Goal: Transaction & Acquisition: Purchase product/service

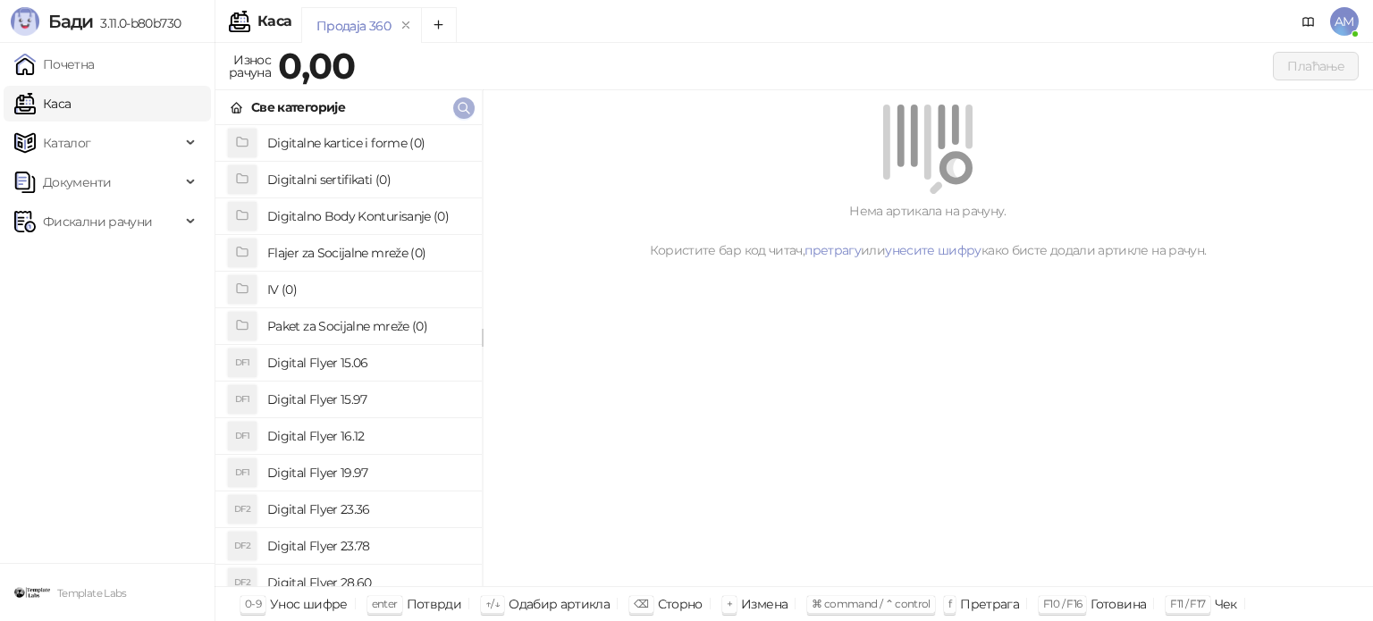
click at [464, 110] on icon "button" at bounding box center [463, 108] width 11 height 11
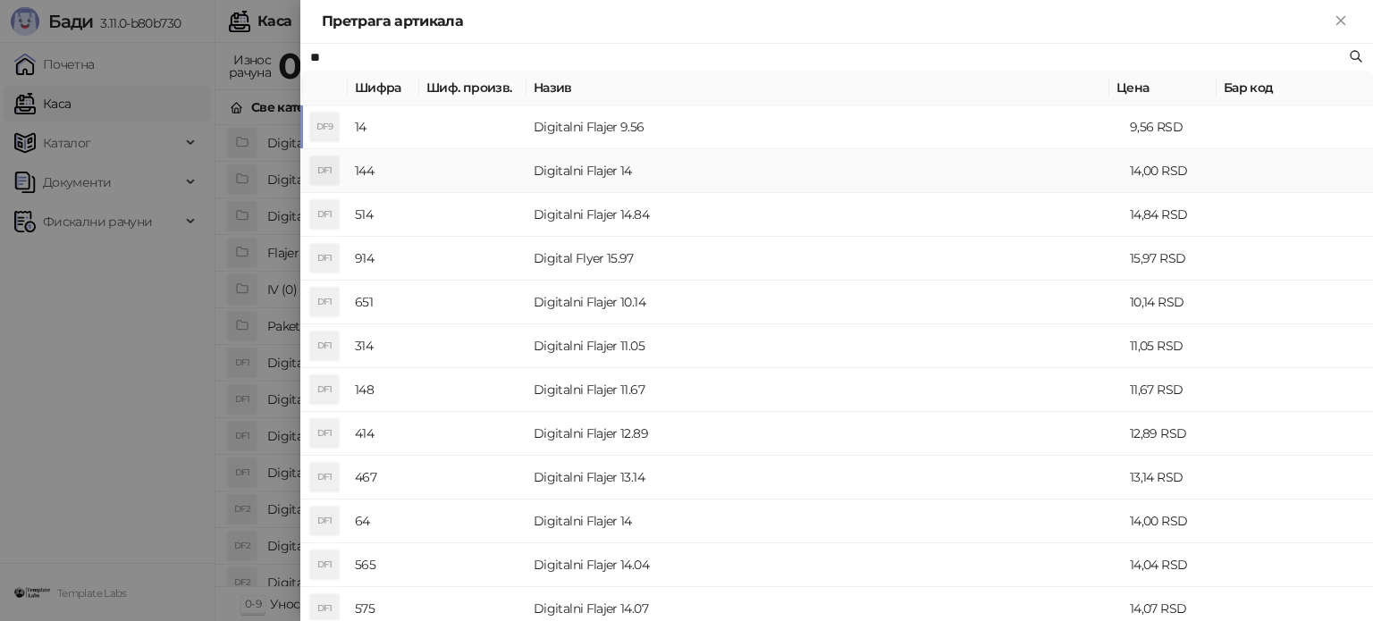
type input "**"
click at [601, 168] on td "Digitalni Flajer 14" at bounding box center [824, 171] width 596 height 44
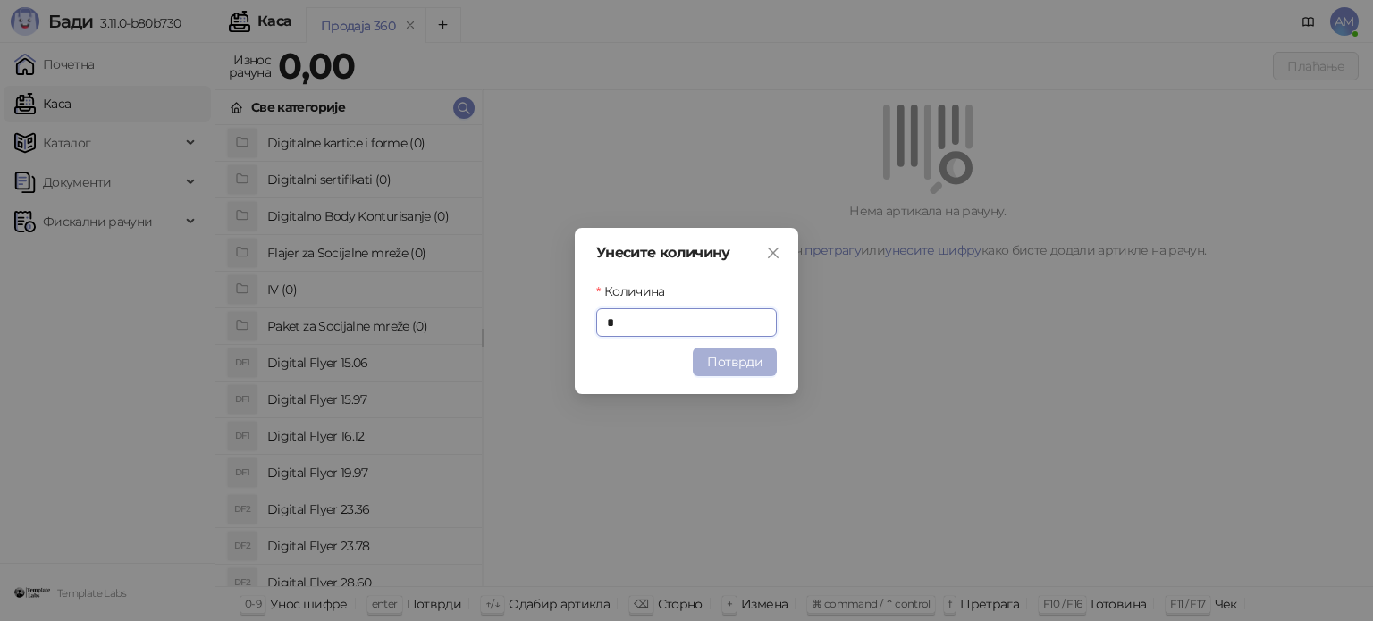
type input "*"
click at [721, 362] on button "Потврди" at bounding box center [735, 362] width 84 height 29
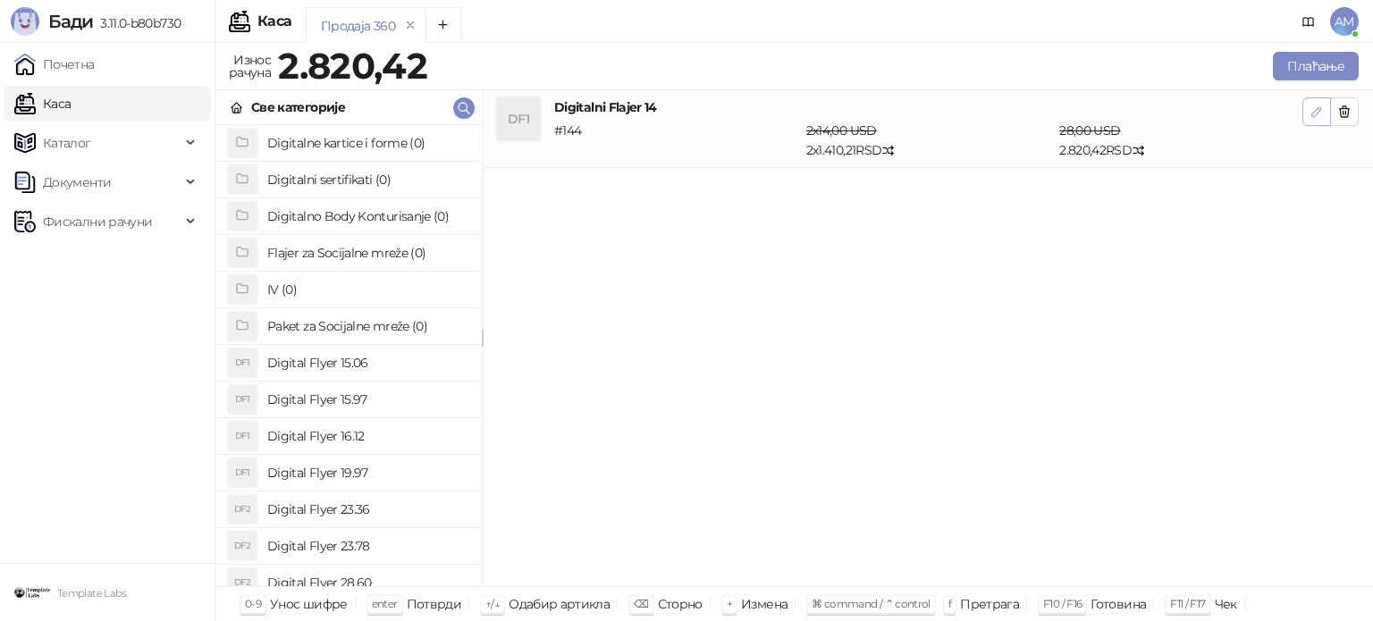
click at [1316, 110] on icon "button" at bounding box center [1316, 112] width 14 height 14
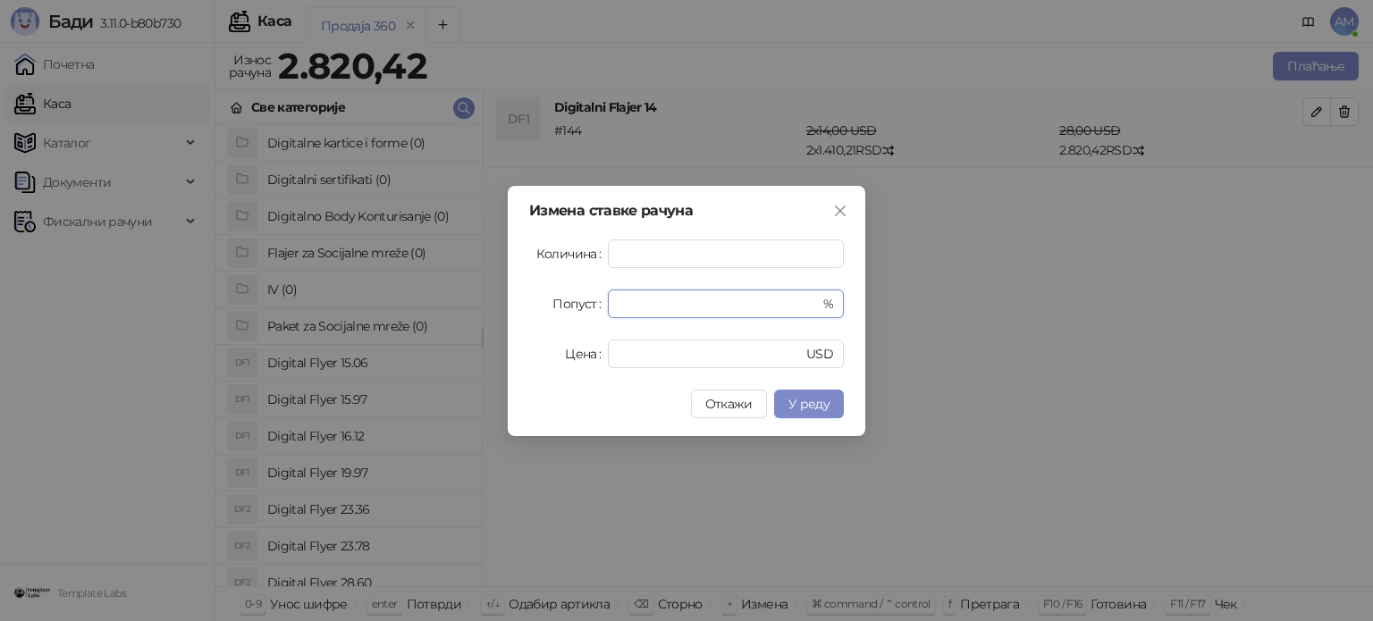
drag, startPoint x: 669, startPoint y: 302, endPoint x: 599, endPoint y: 302, distance: 70.6
click at [599, 302] on div "Попуст * %" at bounding box center [686, 304] width 315 height 29
click at [803, 403] on span "У реду" at bounding box center [808, 404] width 41 height 16
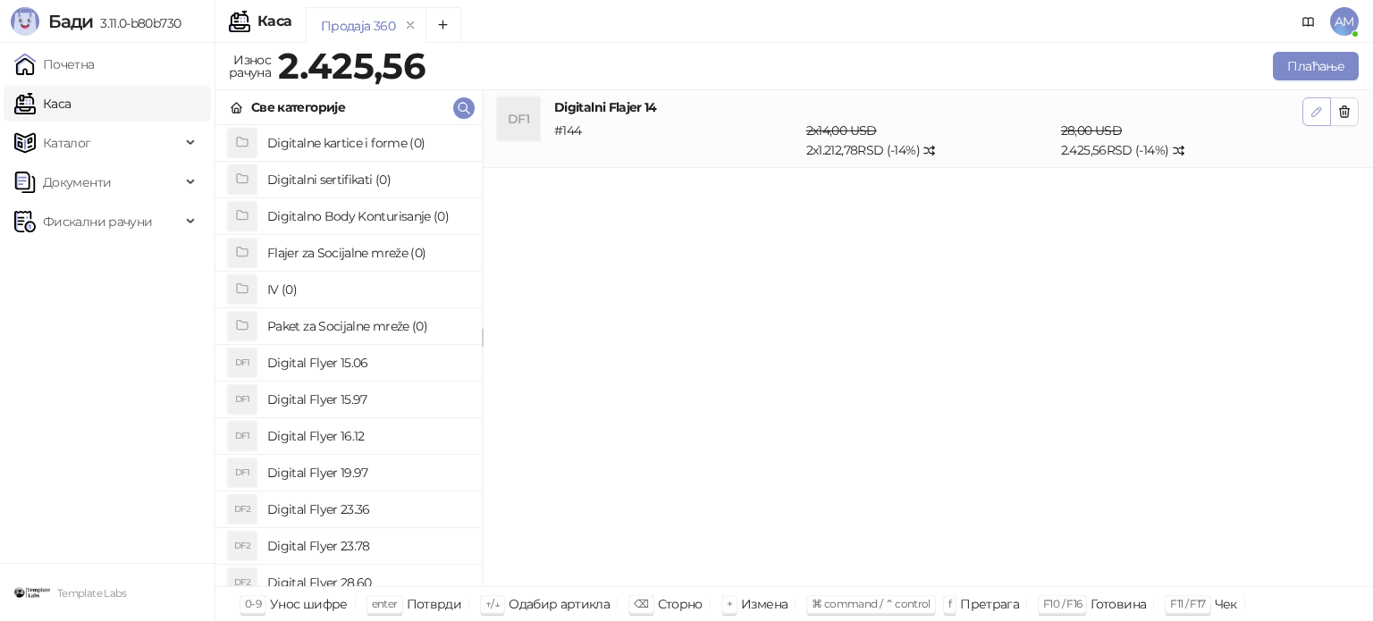
click at [1309, 116] on icon "button" at bounding box center [1316, 112] width 14 height 14
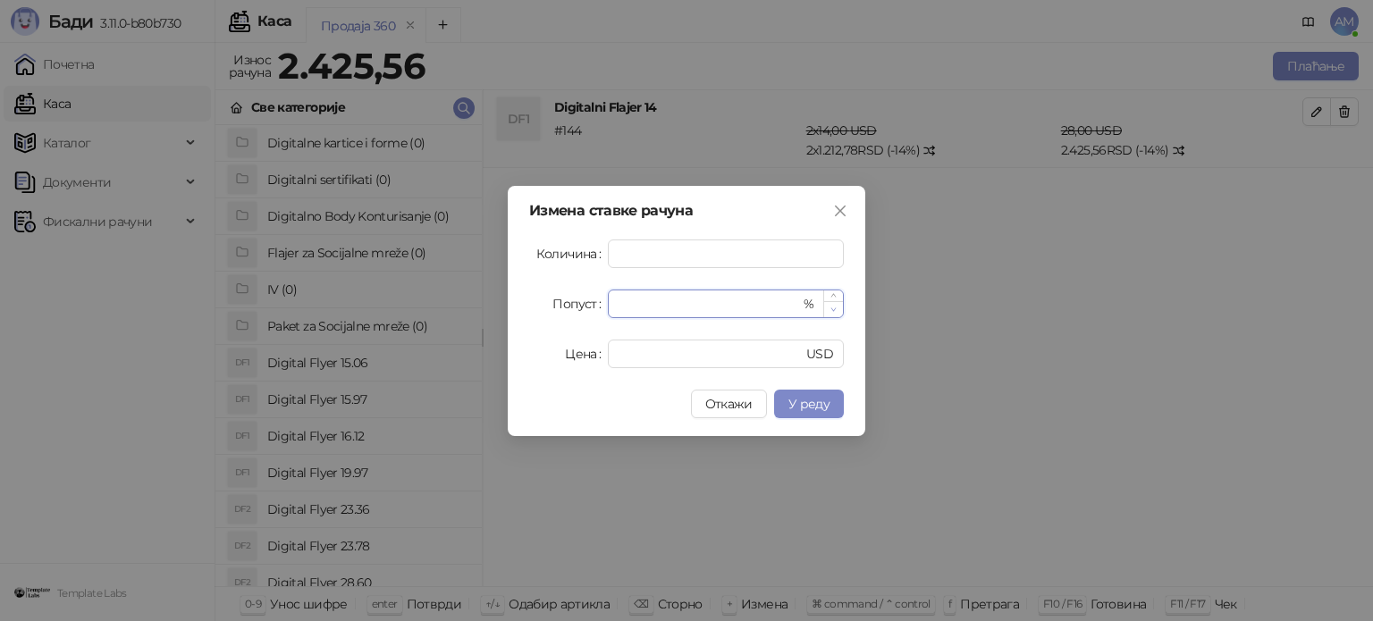
click at [837, 312] on span "Decrease Value" at bounding box center [833, 309] width 20 height 16
click at [824, 401] on span "У реду" at bounding box center [808, 404] width 41 height 16
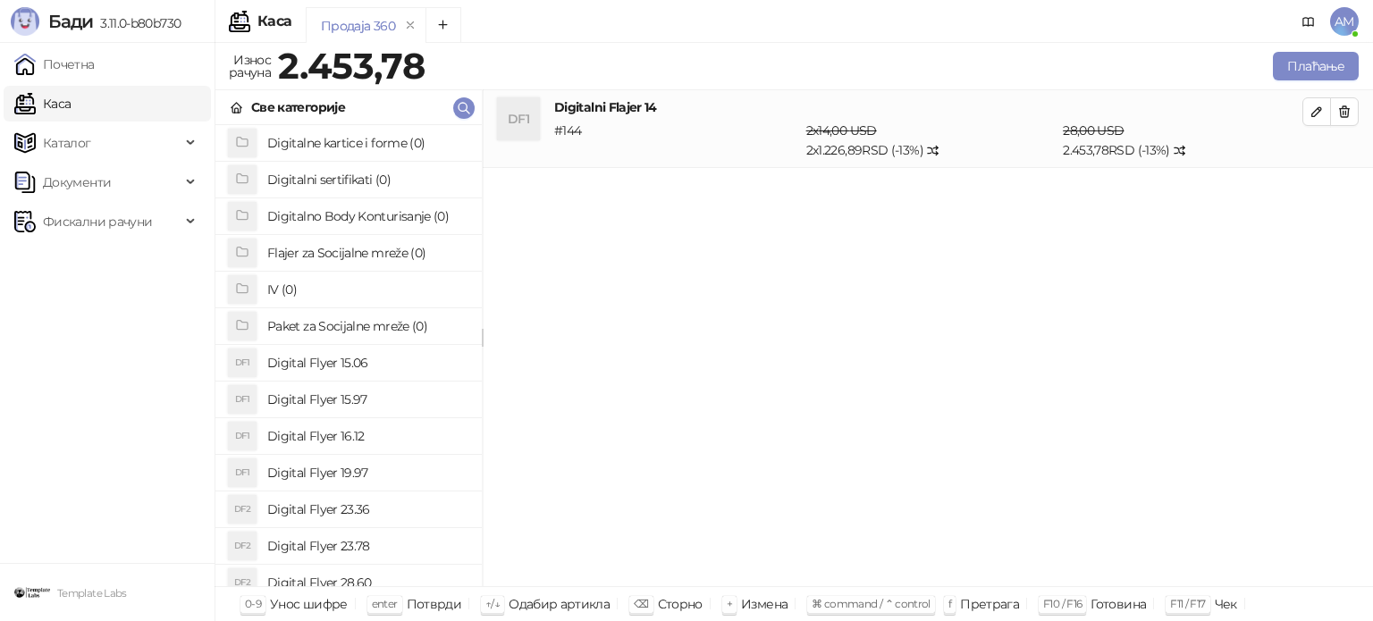
drag, startPoint x: 1307, startPoint y: 113, endPoint x: 1134, endPoint y: 192, distance: 190.4
click at [1307, 113] on button "button" at bounding box center [1316, 111] width 29 height 29
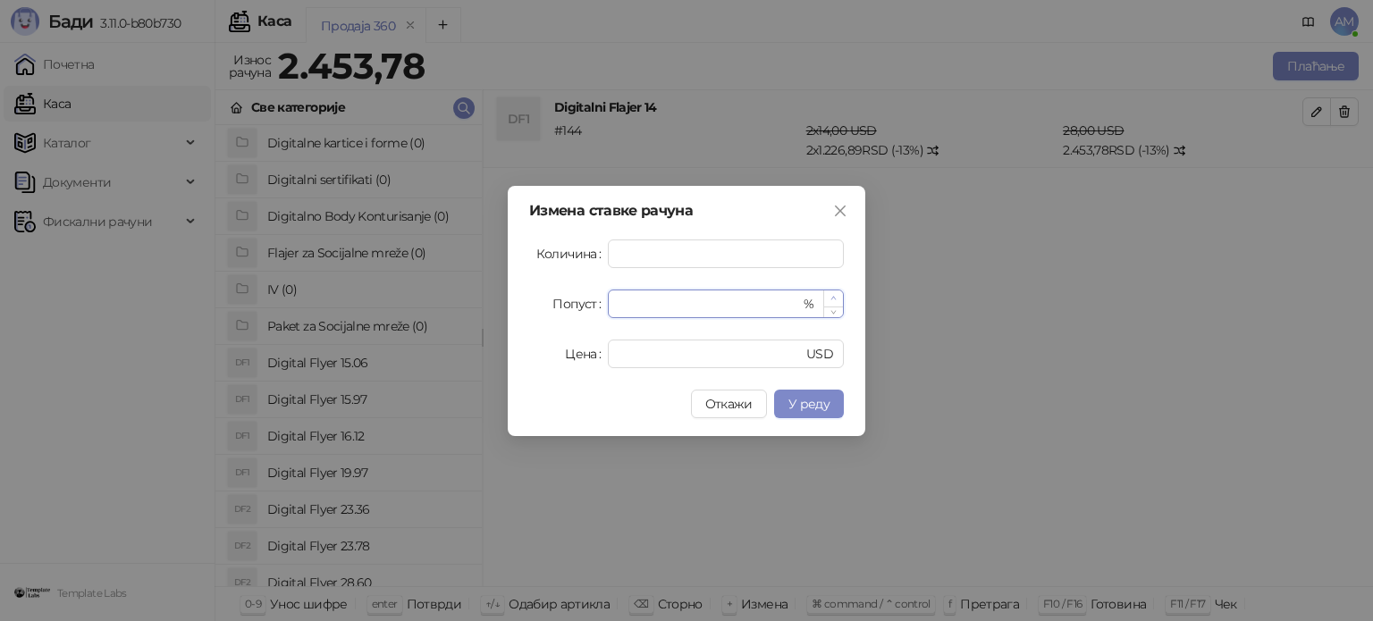
type input "**"
click at [832, 299] on icon "up" at bounding box center [833, 298] width 6 height 6
click at [820, 402] on span "У реду" at bounding box center [808, 404] width 41 height 16
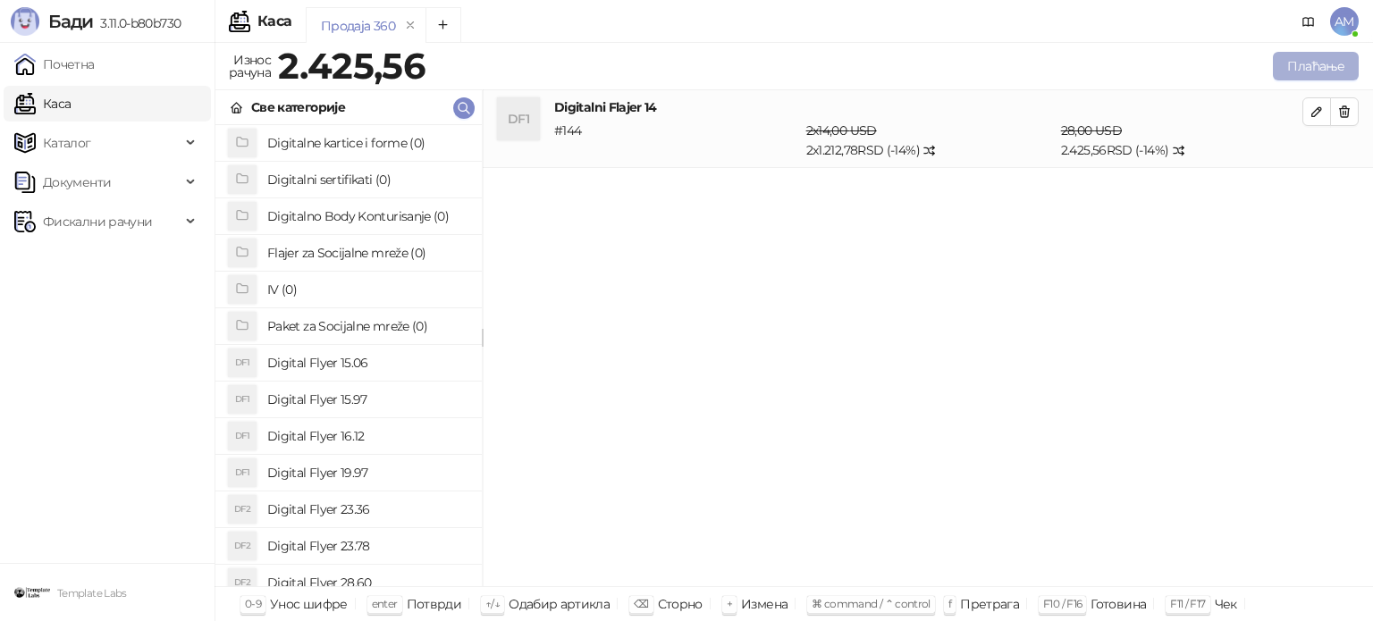
click at [1299, 66] on button "Плаћање" at bounding box center [1316, 66] width 86 height 29
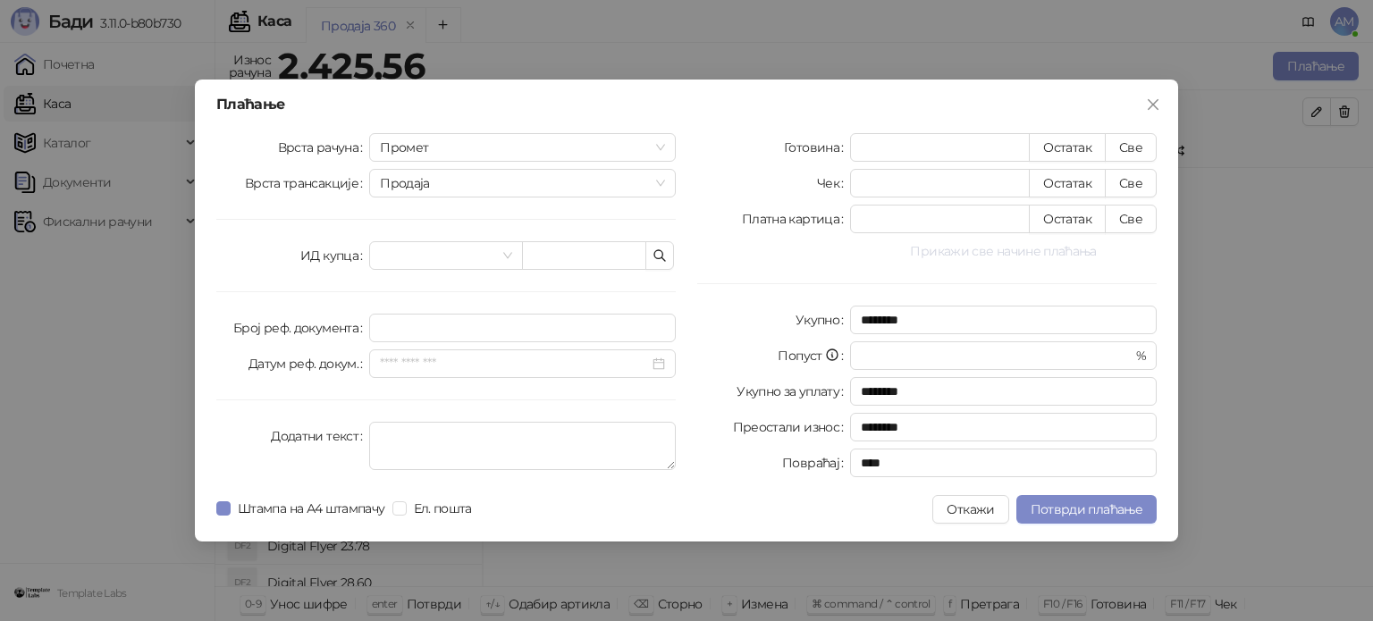
click at [993, 243] on button "Прикажи све начине плаћања" at bounding box center [1003, 250] width 307 height 21
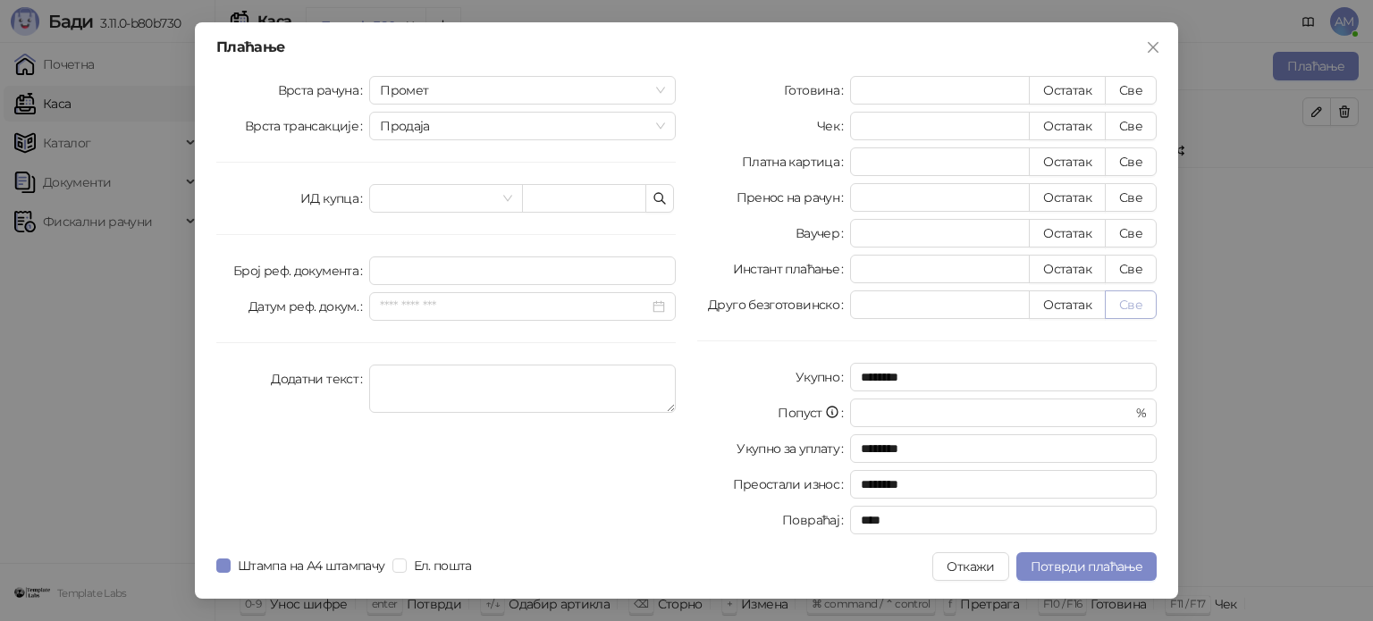
click at [1126, 302] on button "Све" at bounding box center [1131, 304] width 52 height 29
type input "*******"
type input "****"
click at [1078, 564] on span "Потврди плаћање" at bounding box center [1086, 567] width 112 height 16
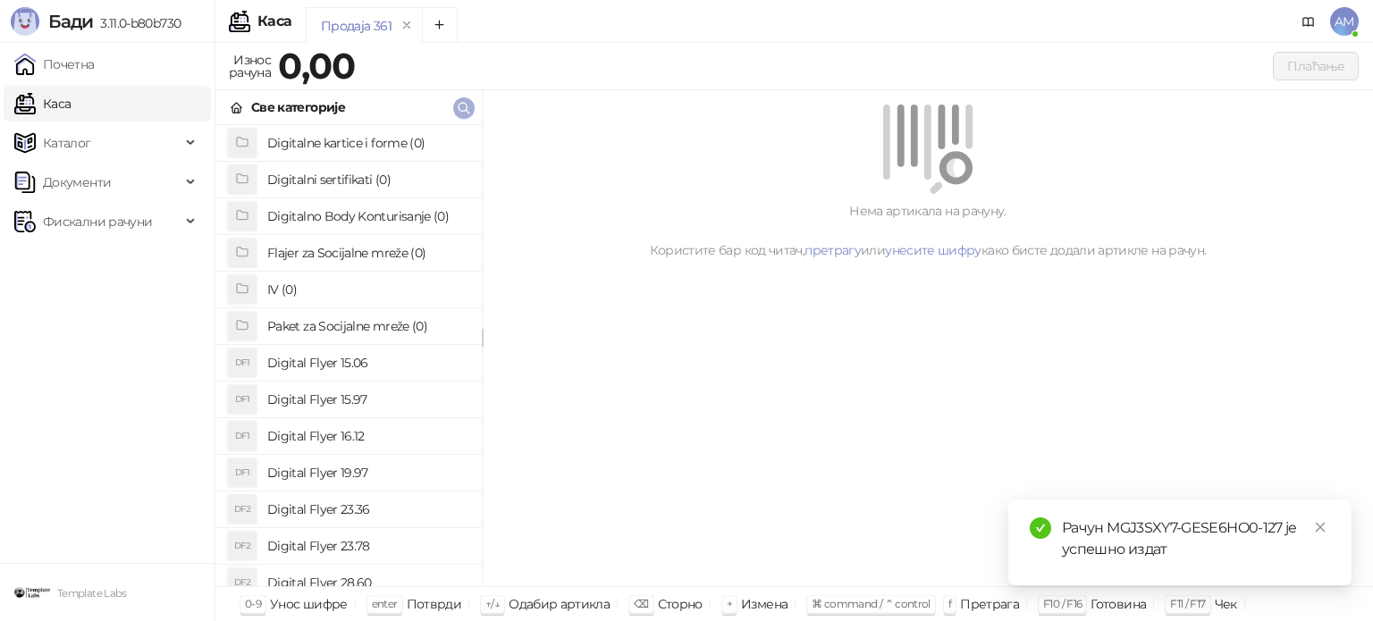
click at [463, 105] on icon "button" at bounding box center [464, 108] width 14 height 14
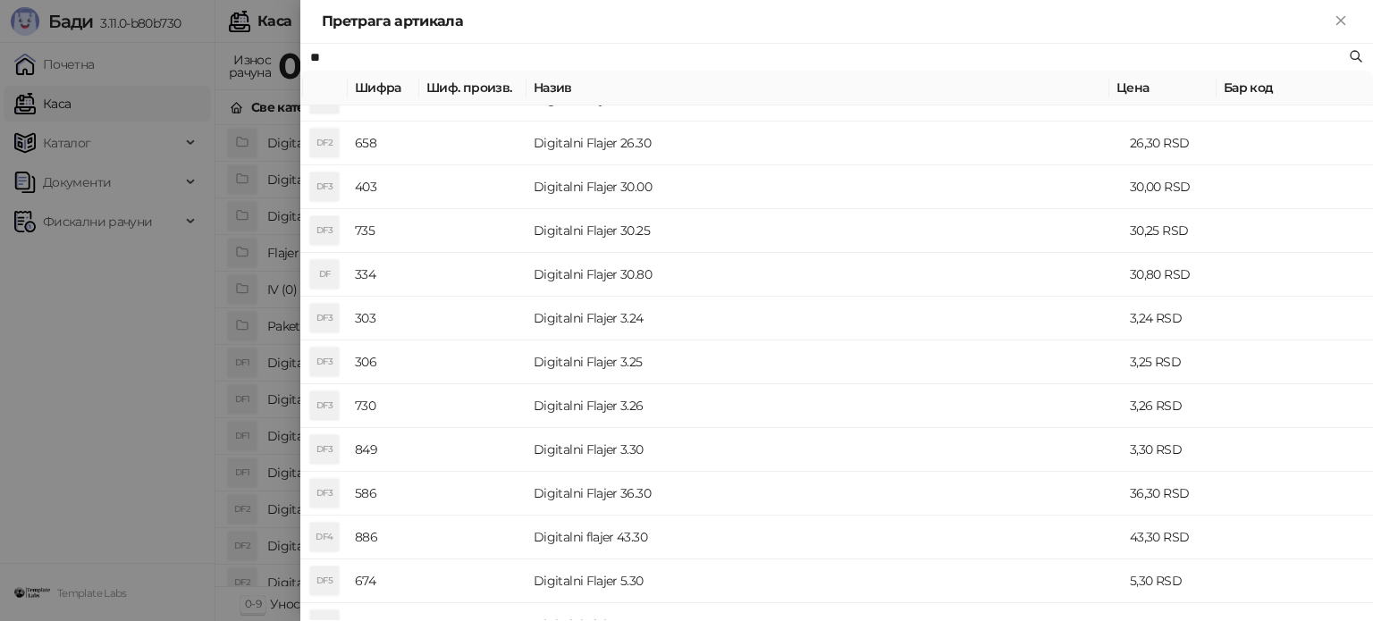
scroll to position [715, 0]
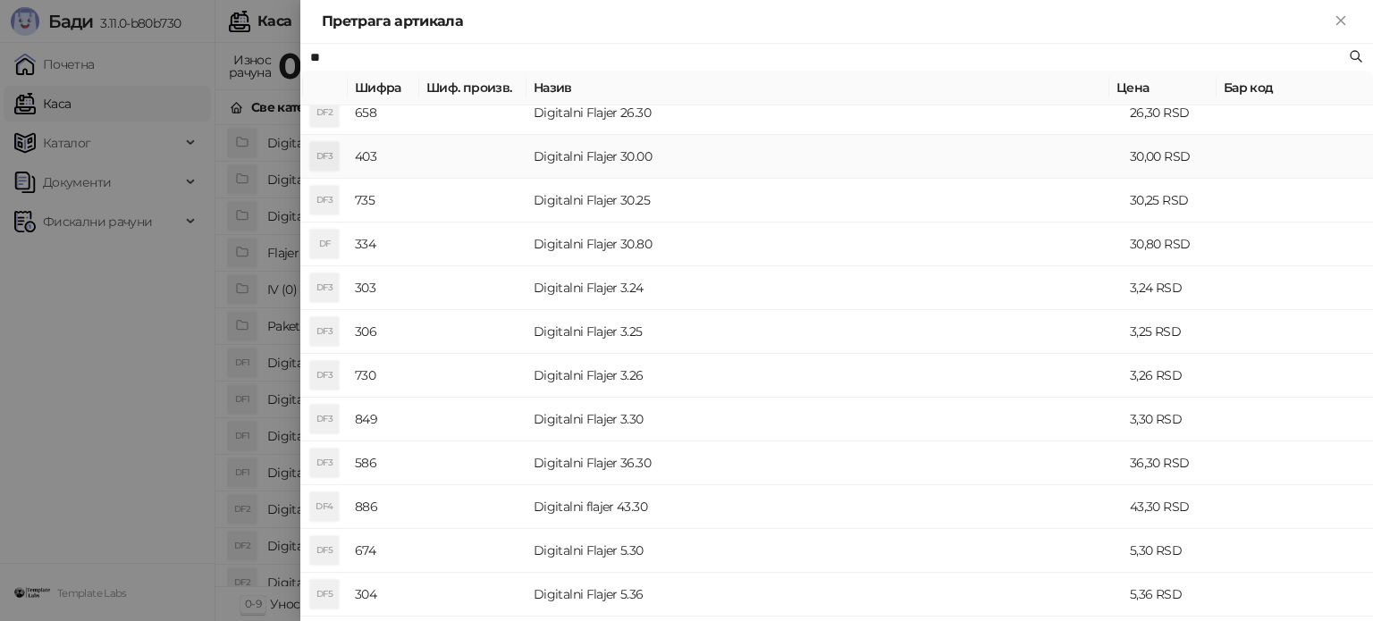
type input "**"
click at [725, 157] on td "Digitalni Flajer 30.00" at bounding box center [824, 157] width 596 height 44
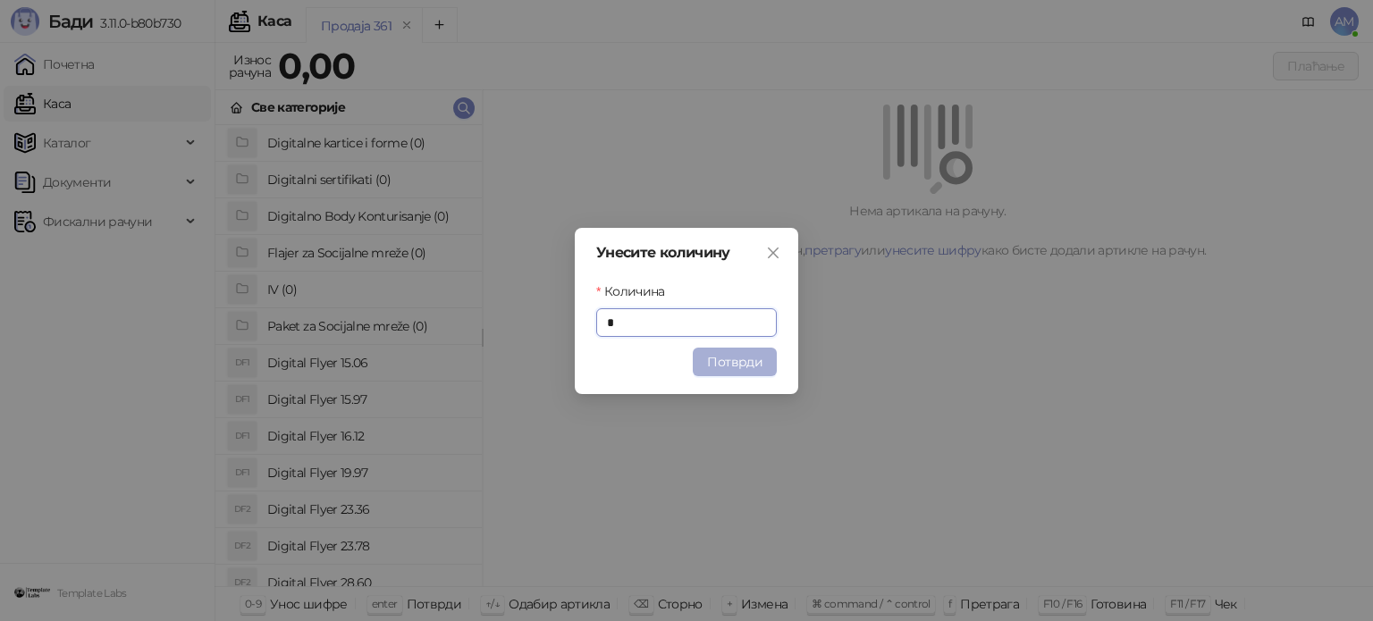
click at [765, 360] on button "Потврди" at bounding box center [735, 362] width 84 height 29
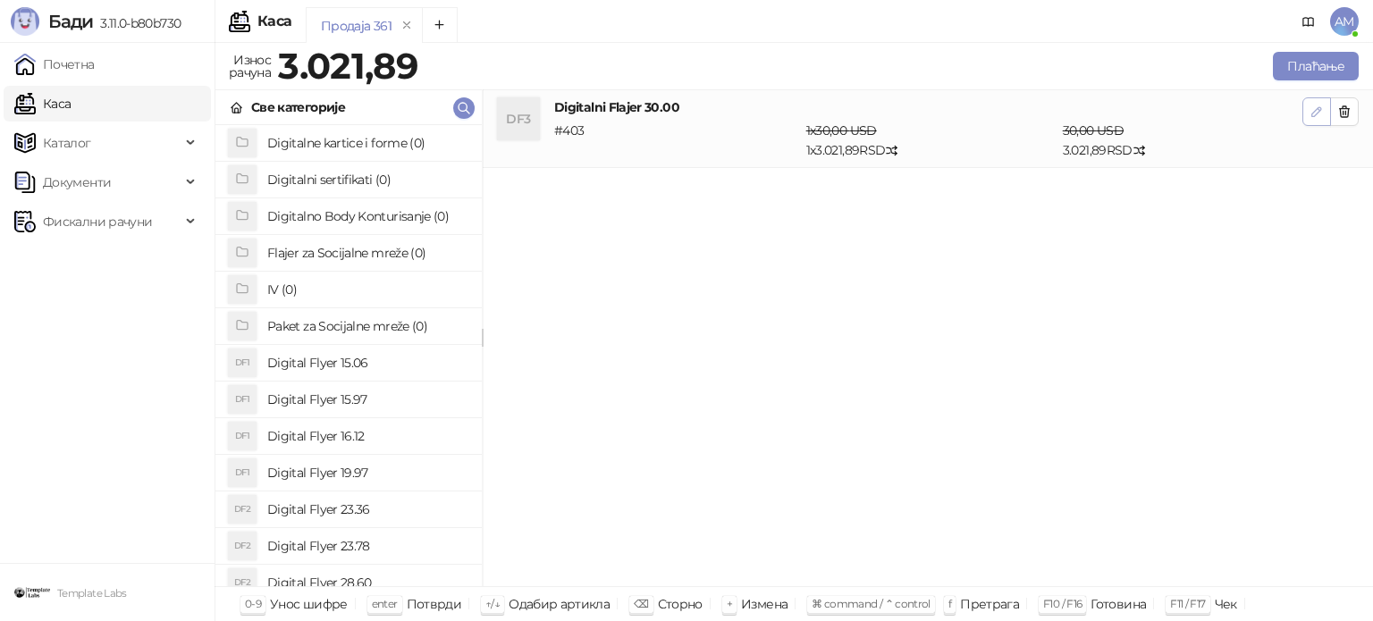
click at [1316, 111] on icon "button" at bounding box center [1316, 112] width 14 height 14
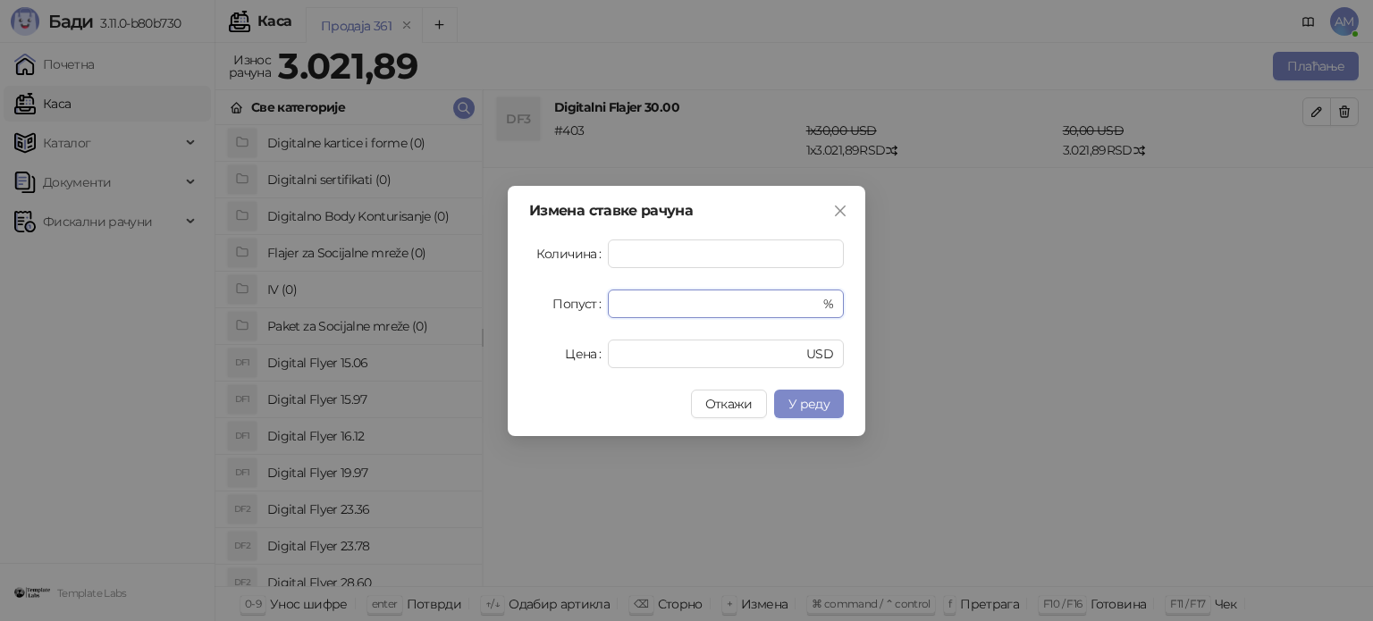
drag, startPoint x: 658, startPoint y: 310, endPoint x: 603, endPoint y: 300, distance: 55.4
click at [603, 300] on div "Попуст * %" at bounding box center [686, 304] width 315 height 29
click at [810, 399] on span "У реду" at bounding box center [808, 404] width 41 height 16
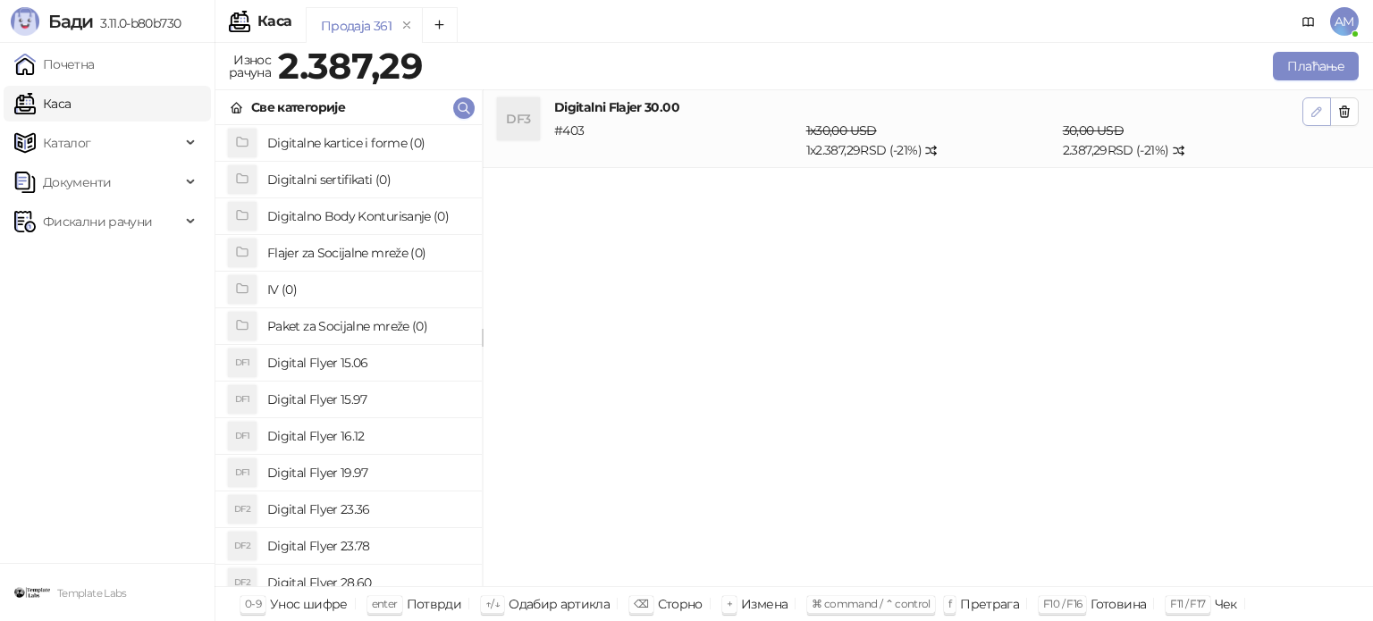
click at [1319, 122] on button "button" at bounding box center [1316, 111] width 29 height 29
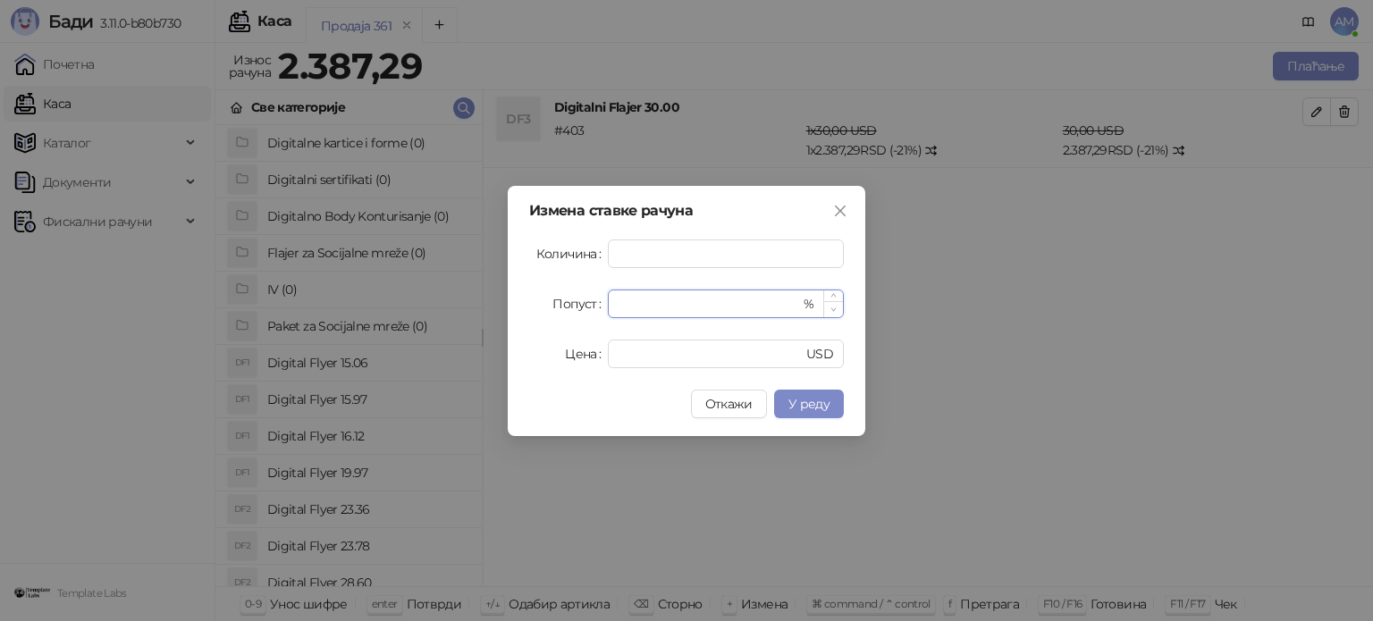
click at [836, 311] on icon "down" at bounding box center [833, 310] width 6 height 6
click at [819, 397] on span "У реду" at bounding box center [808, 404] width 41 height 16
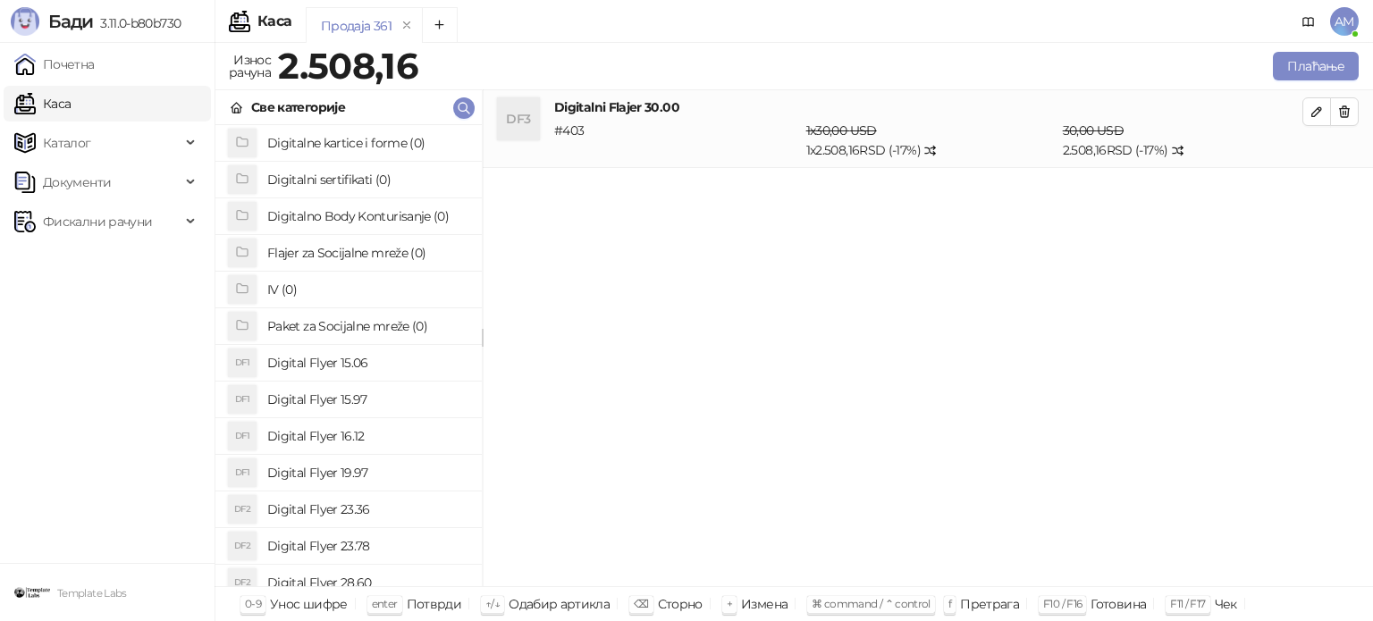
drag, startPoint x: 1308, startPoint y: 105, endPoint x: 1219, endPoint y: 139, distance: 95.9
click at [1310, 105] on icon "button" at bounding box center [1316, 112] width 14 height 14
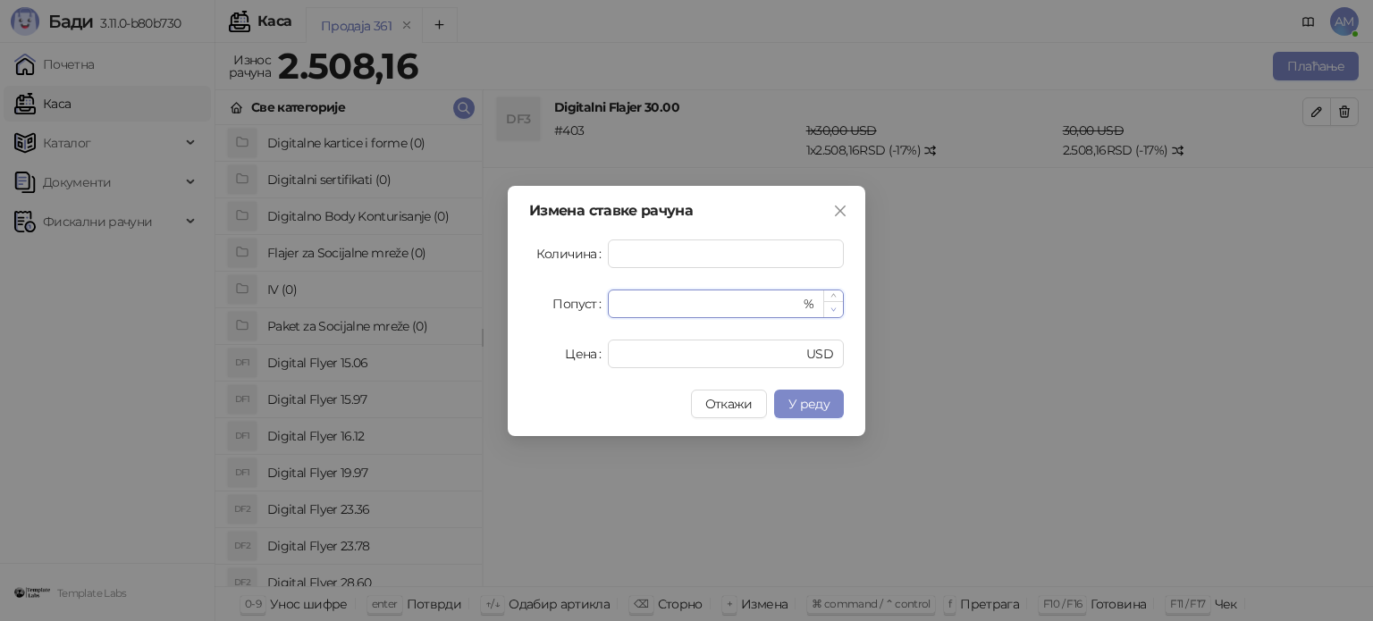
click at [833, 310] on icon "down" at bounding box center [833, 309] width 5 height 4
click at [819, 410] on span "У реду" at bounding box center [808, 404] width 41 height 16
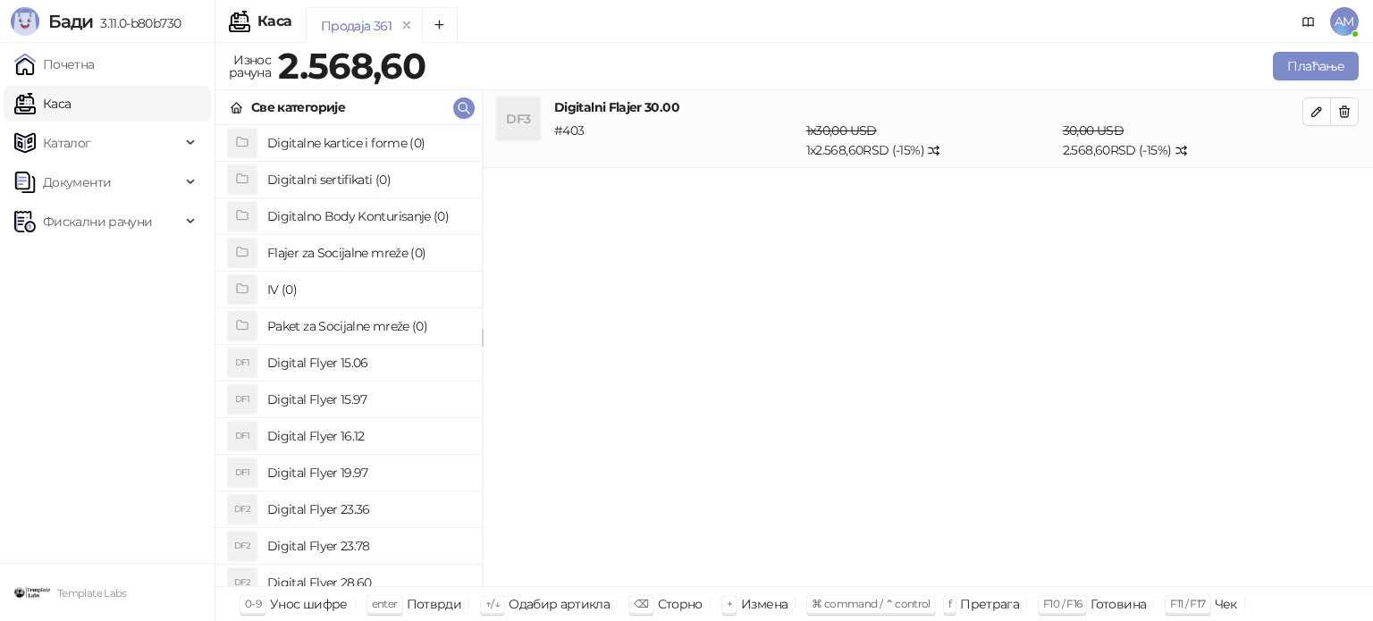
drag, startPoint x: 1312, startPoint y: 113, endPoint x: 1231, endPoint y: 181, distance: 105.3
click at [1312, 113] on icon "button" at bounding box center [1316, 112] width 14 height 14
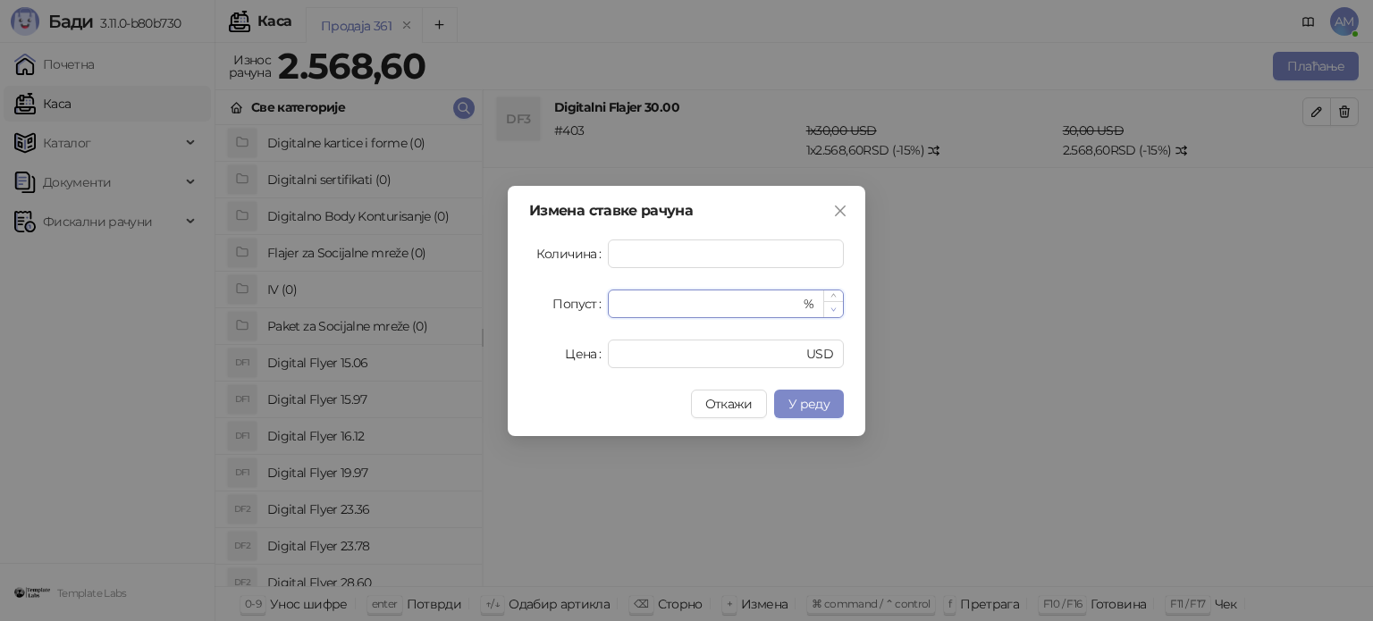
click at [839, 310] on span "Decrease Value" at bounding box center [833, 309] width 20 height 16
click at [838, 309] on span "Decrease Value" at bounding box center [833, 309] width 20 height 16
click at [832, 396] on button "У реду" at bounding box center [809, 404] width 70 height 29
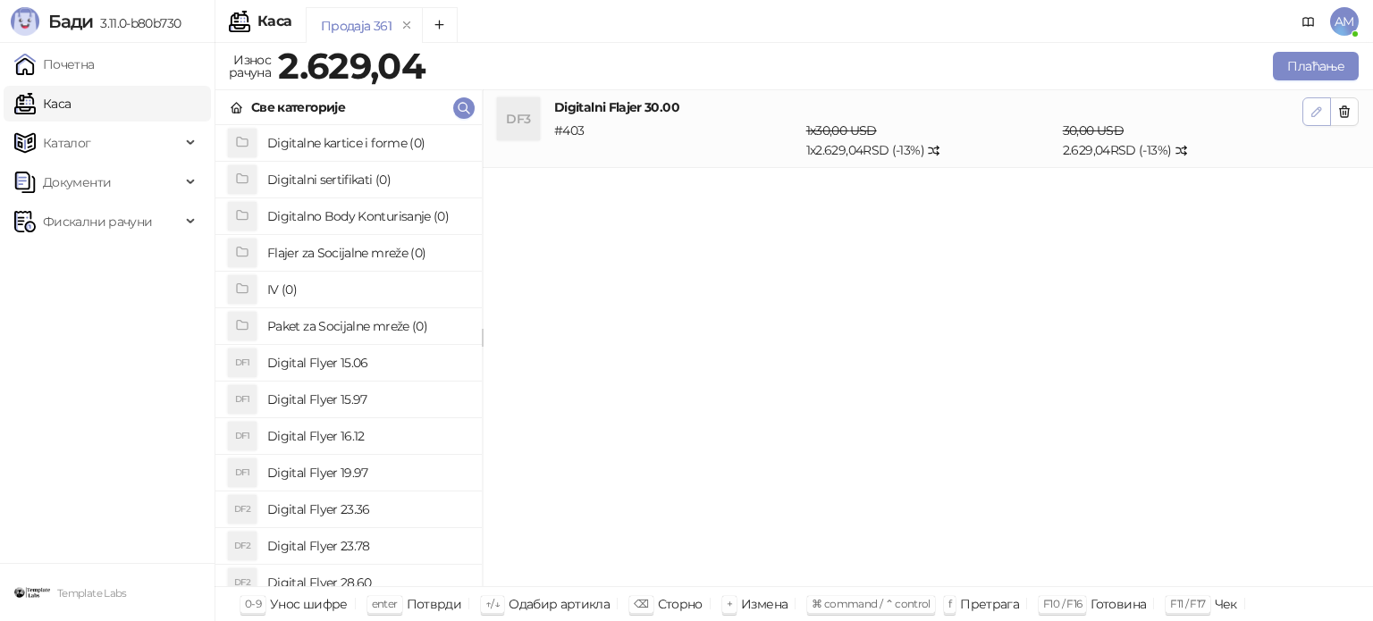
click at [1320, 106] on icon "button" at bounding box center [1316, 112] width 14 height 14
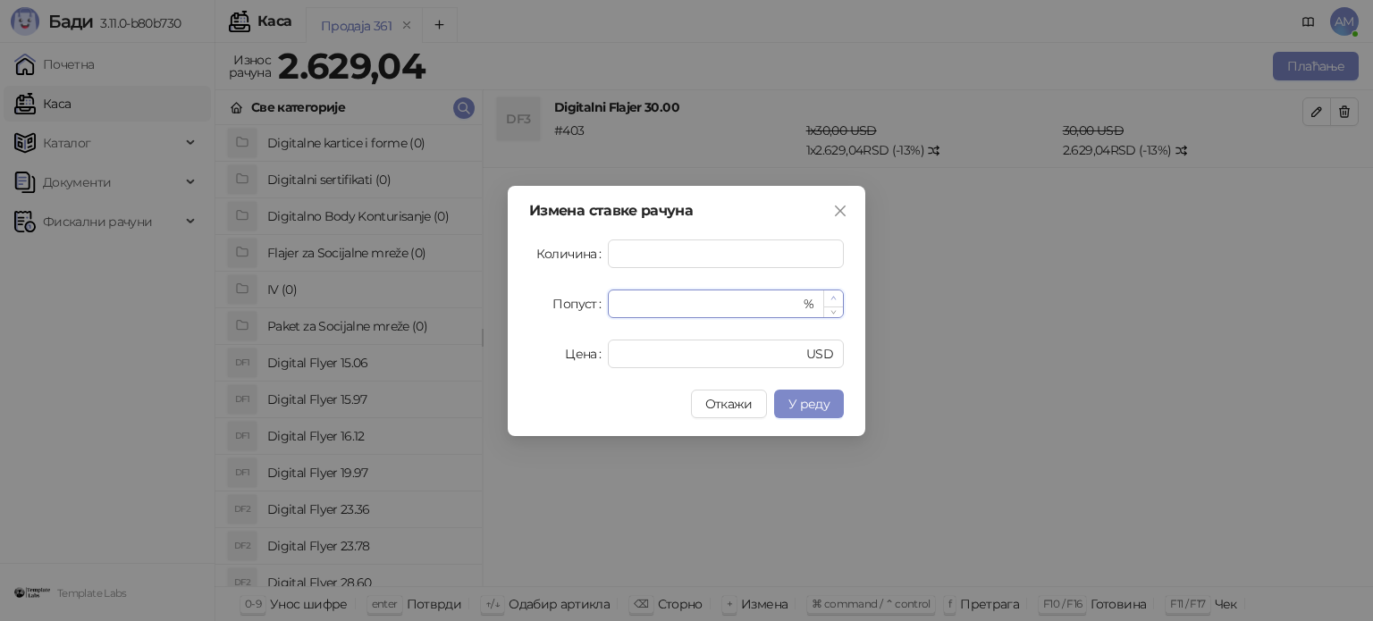
type input "**"
click at [836, 296] on icon "up" at bounding box center [833, 298] width 6 height 6
click at [832, 410] on button "У реду" at bounding box center [809, 404] width 70 height 29
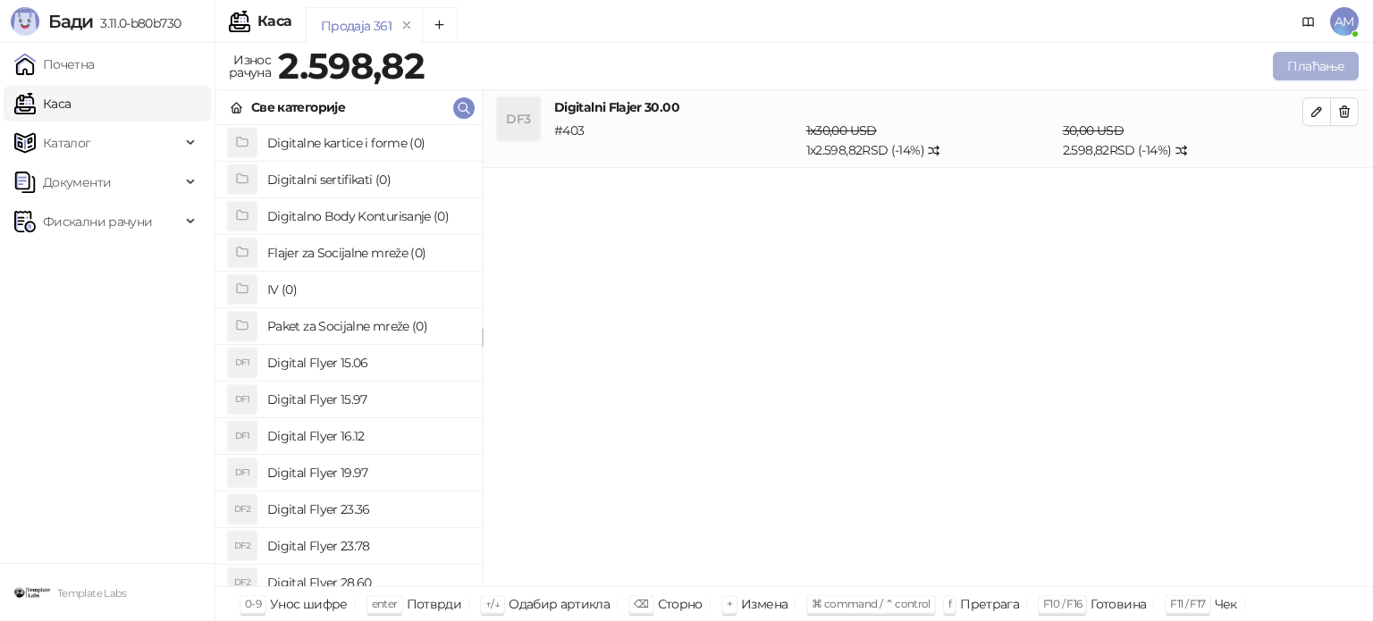
click at [1275, 66] on button "Плаћање" at bounding box center [1316, 66] width 86 height 29
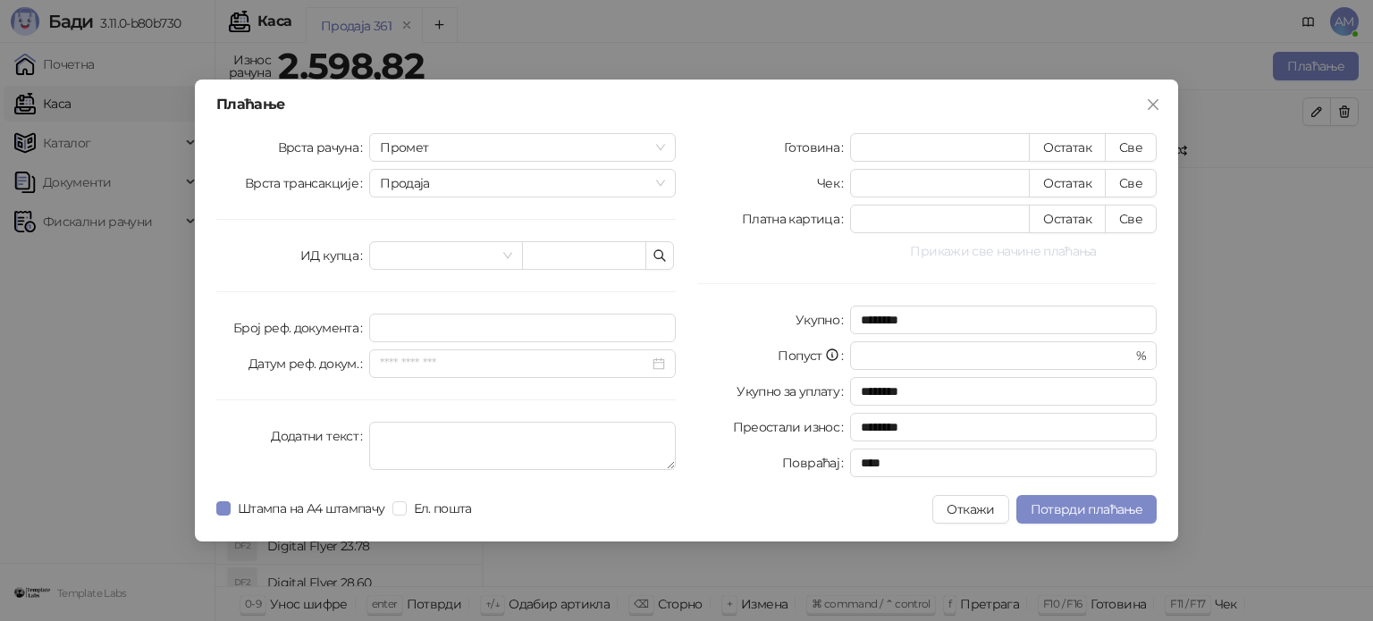
click at [974, 253] on button "Прикажи све начине плаћања" at bounding box center [1003, 250] width 307 height 21
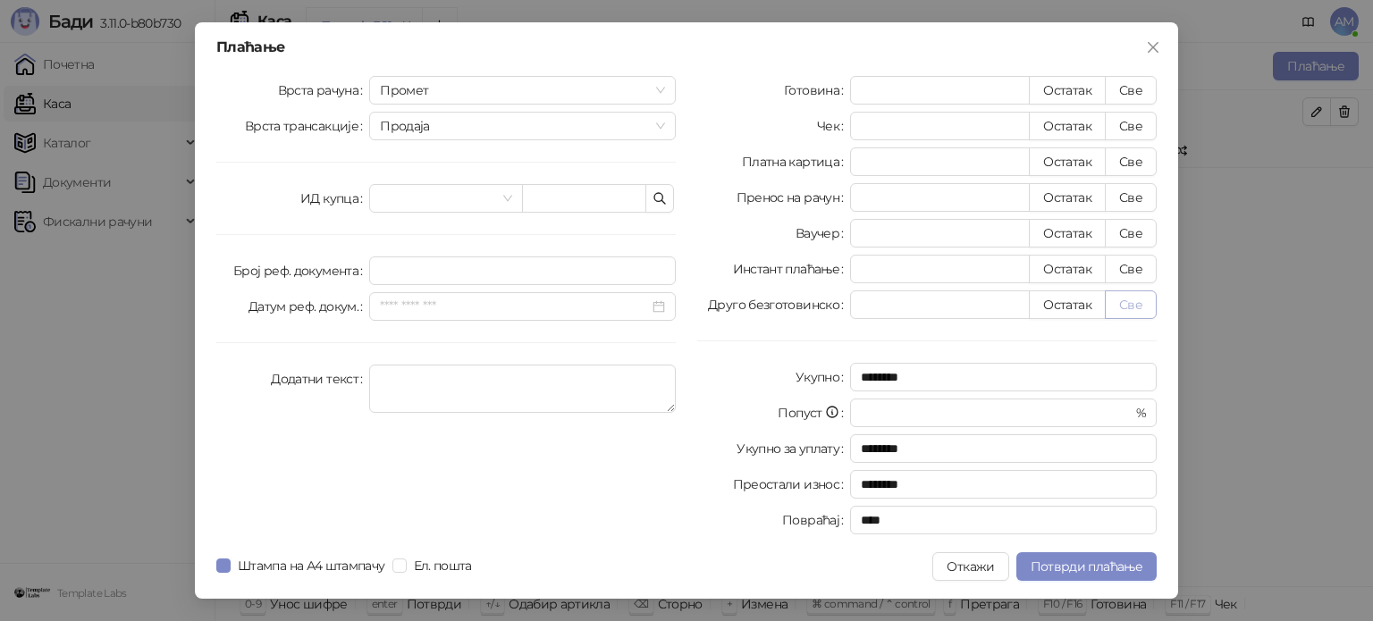
click at [1139, 307] on button "Све" at bounding box center [1131, 304] width 52 height 29
type input "*******"
type input "****"
click at [1076, 553] on button "Потврди плаћање" at bounding box center [1086, 566] width 140 height 29
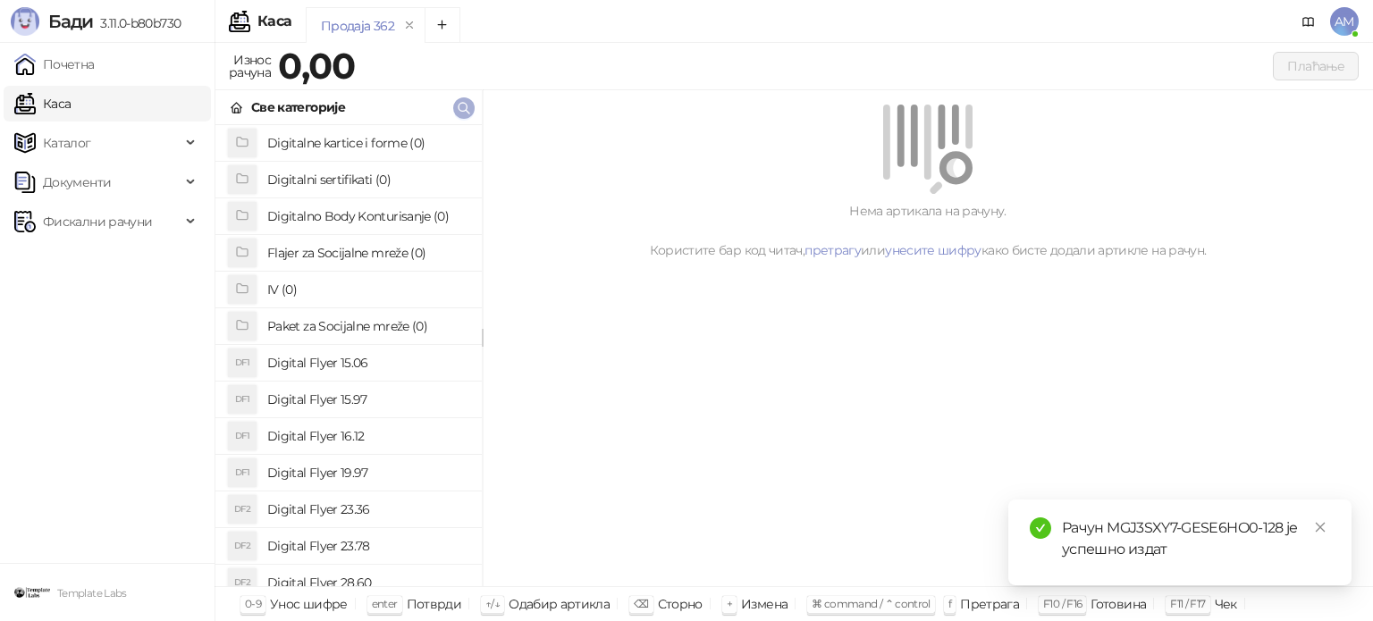
click at [464, 108] on icon "button" at bounding box center [464, 108] width 14 height 14
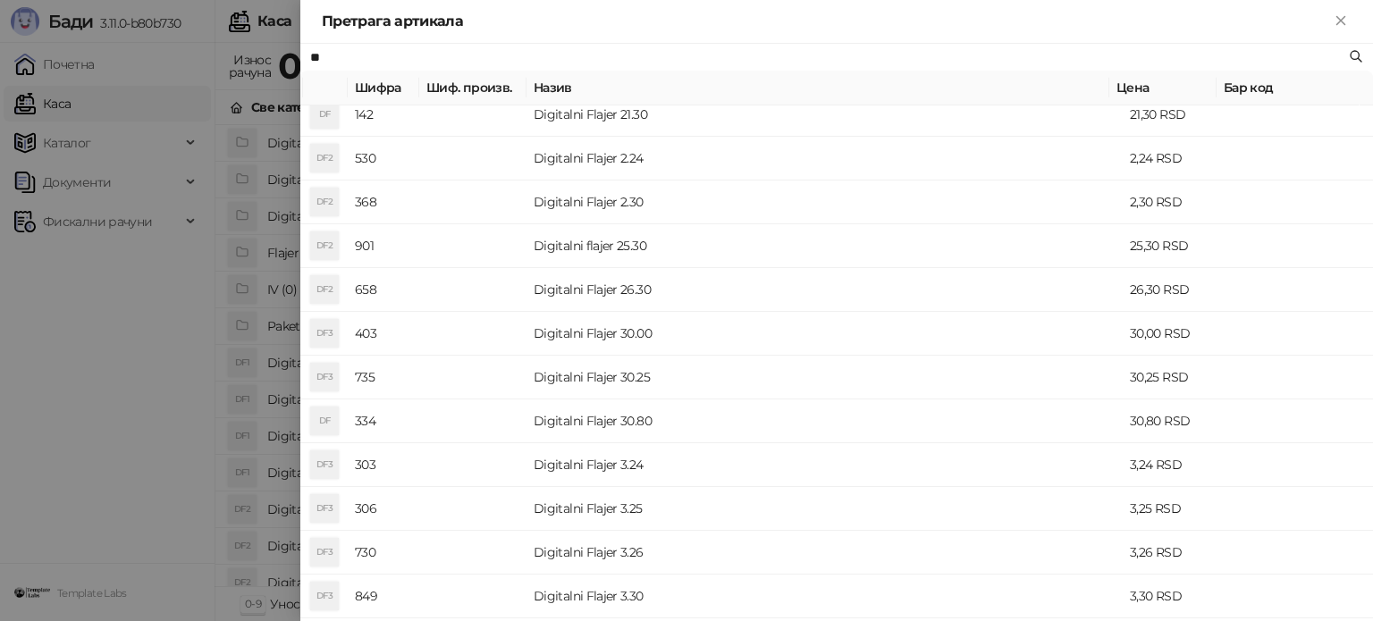
scroll to position [626, 0]
type input "**"
click at [698, 255] on td "Digitalni Flajer 30.00" at bounding box center [824, 246] width 596 height 44
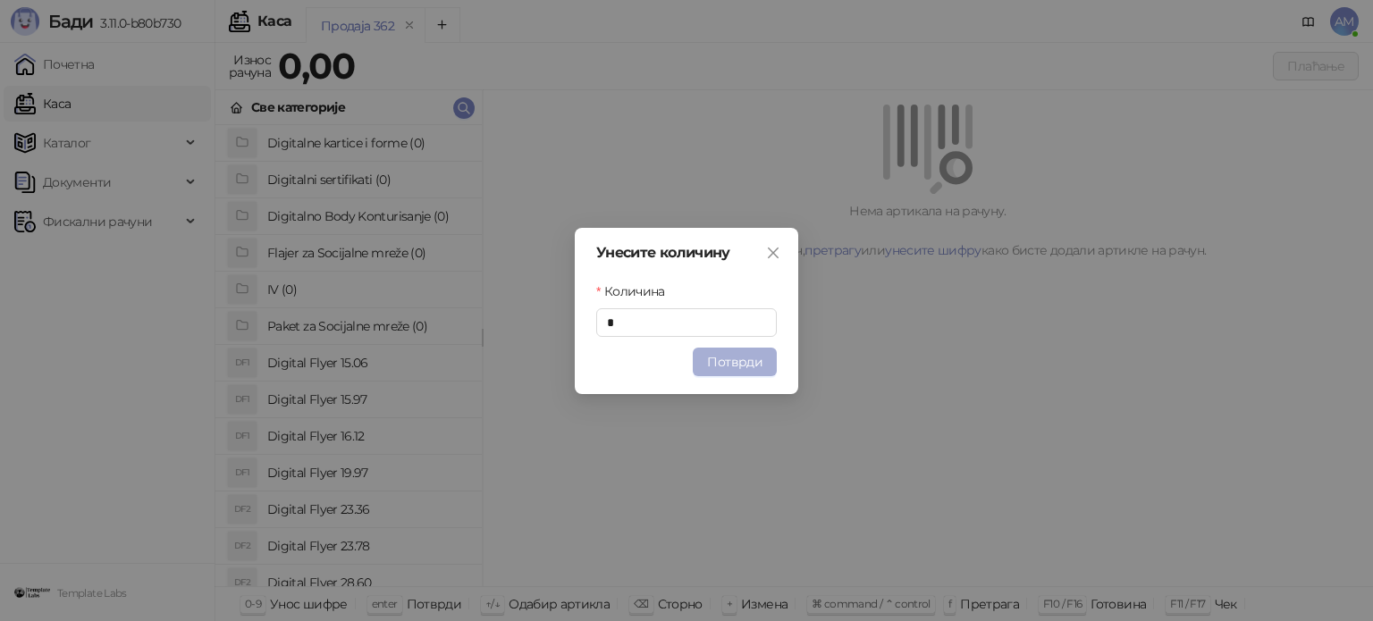
click at [751, 366] on button "Потврди" at bounding box center [735, 362] width 84 height 29
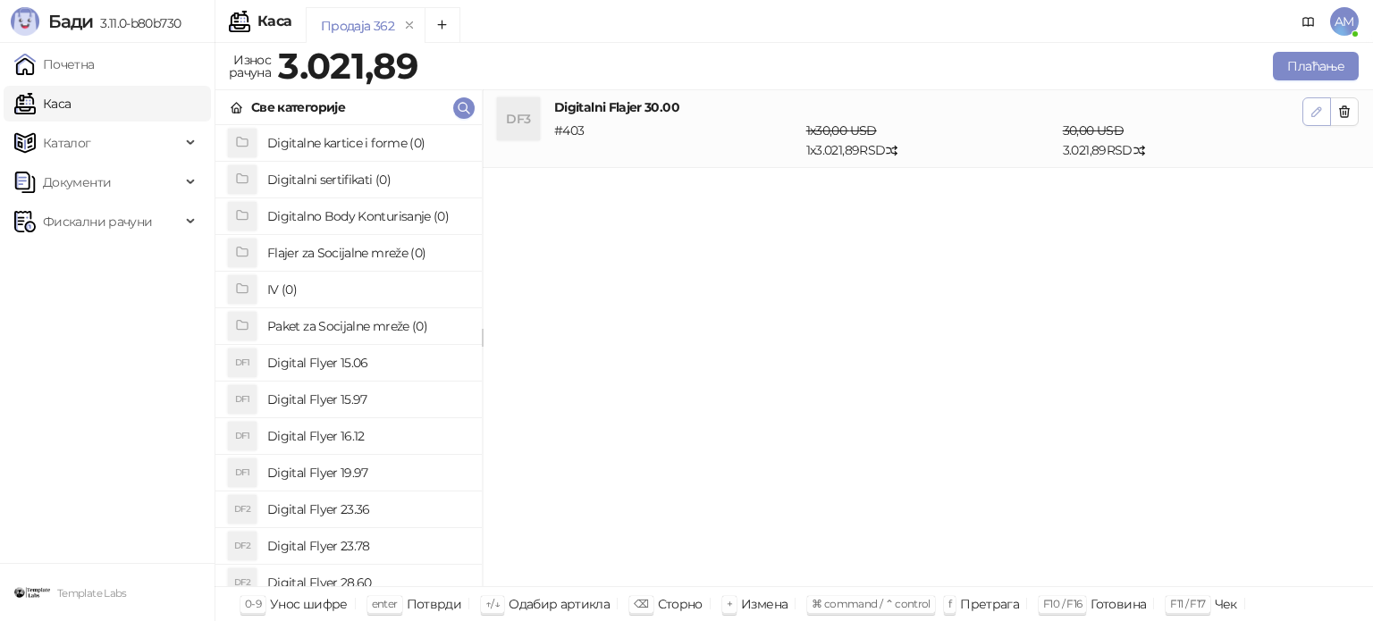
click at [1318, 117] on icon "button" at bounding box center [1316, 112] width 14 height 14
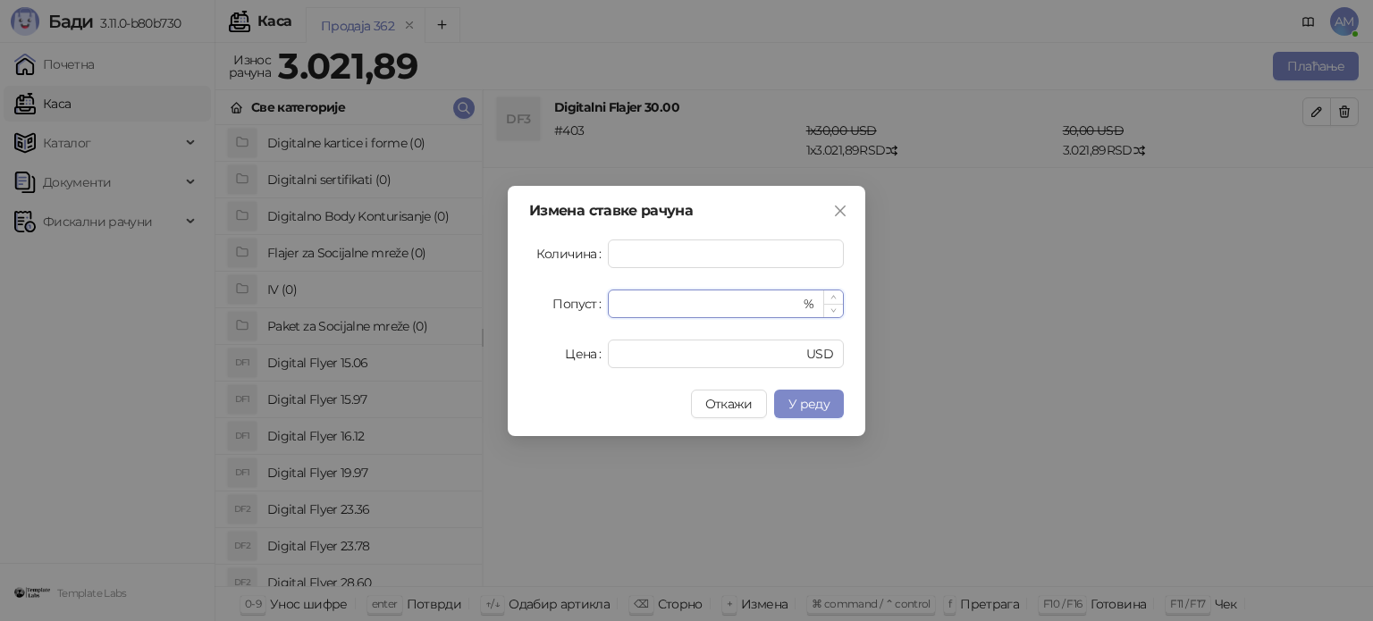
drag, startPoint x: 649, startPoint y: 303, endPoint x: 614, endPoint y: 310, distance: 35.6
click at [614, 310] on div "* %" at bounding box center [726, 304] width 236 height 29
type input "**"
click at [803, 407] on span "У реду" at bounding box center [808, 404] width 41 height 16
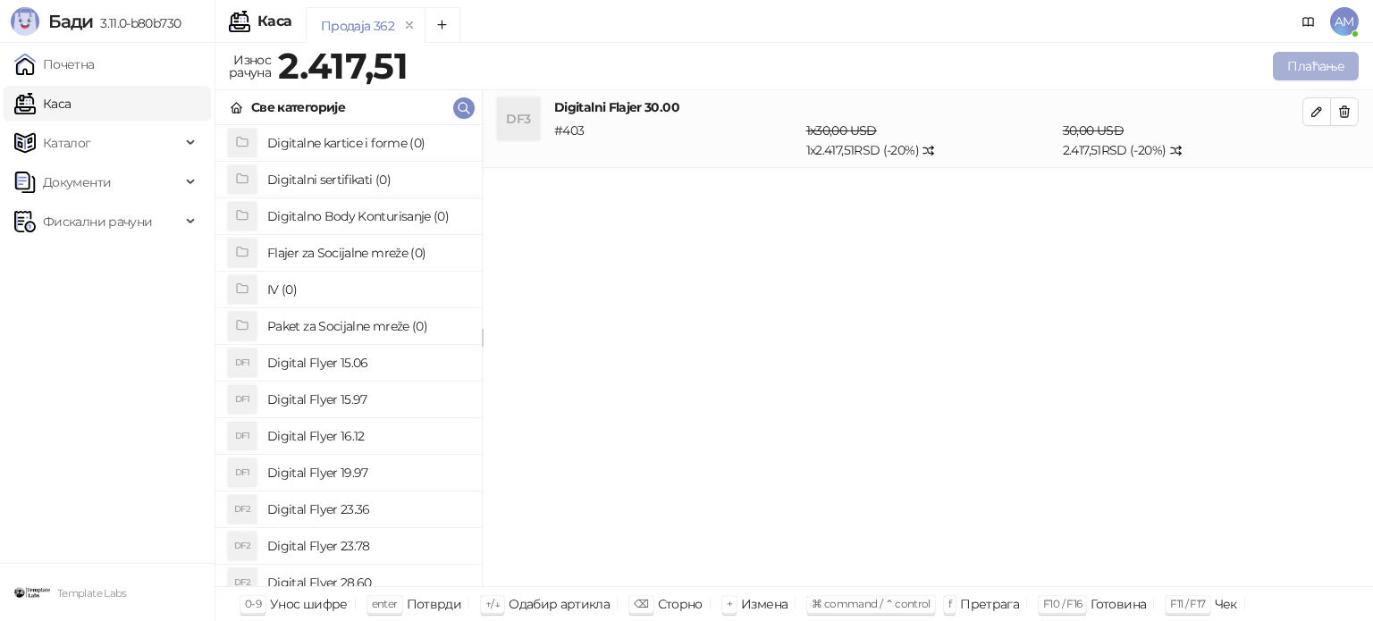
click at [1316, 72] on button "Плаћање" at bounding box center [1316, 66] width 86 height 29
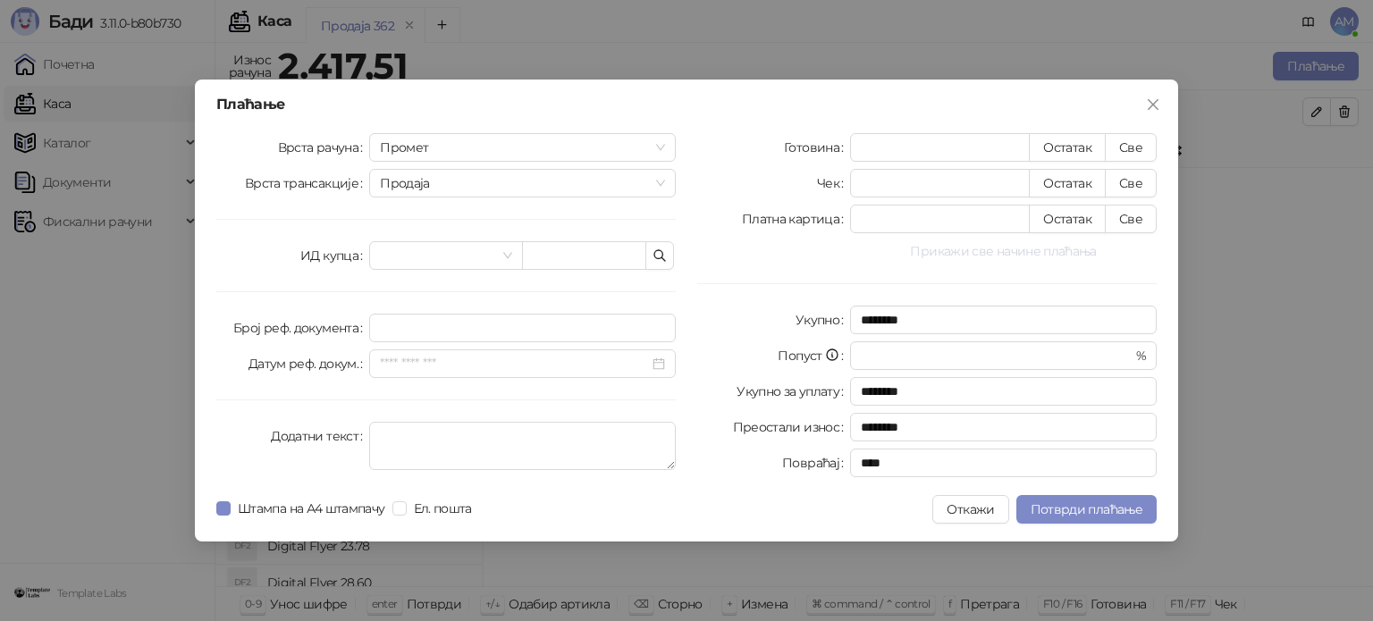
drag, startPoint x: 961, startPoint y: 256, endPoint x: 1130, endPoint y: 292, distance: 172.6
click at [960, 257] on button "Прикажи све начине плаћања" at bounding box center [1003, 250] width 307 height 21
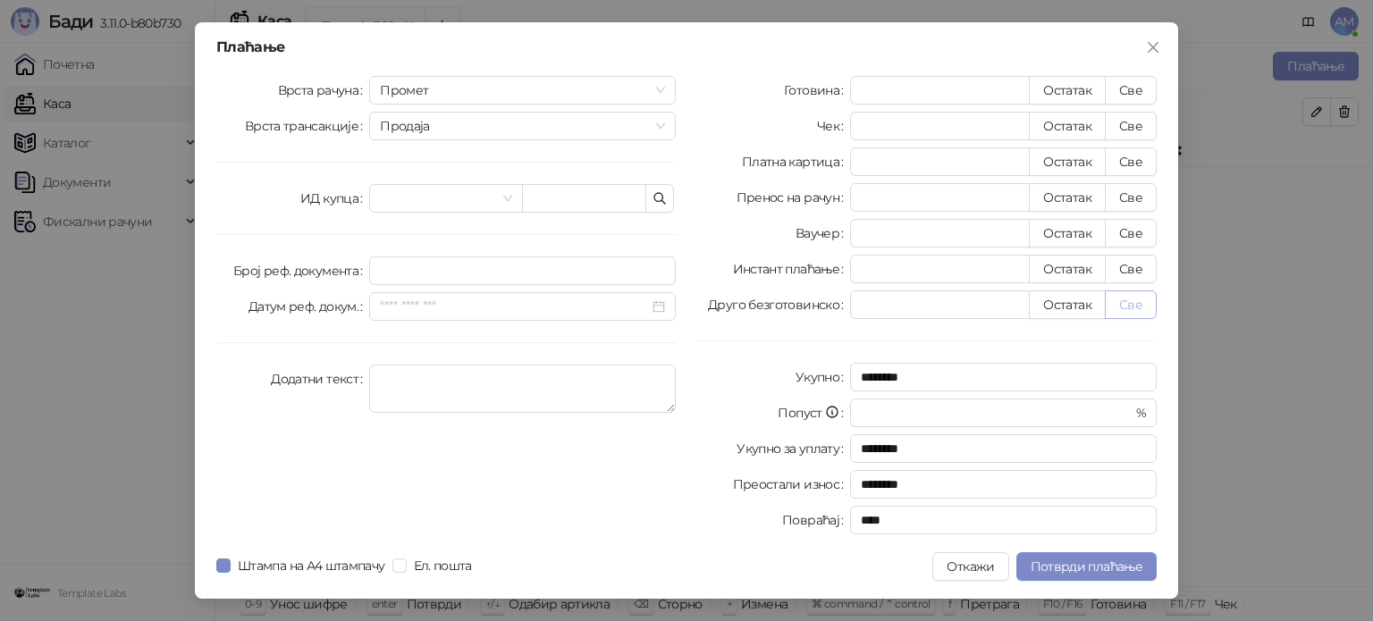
click at [1126, 308] on button "Све" at bounding box center [1131, 304] width 52 height 29
type input "*******"
type input "****"
click at [1076, 568] on span "Потврди плаћање" at bounding box center [1086, 567] width 112 height 16
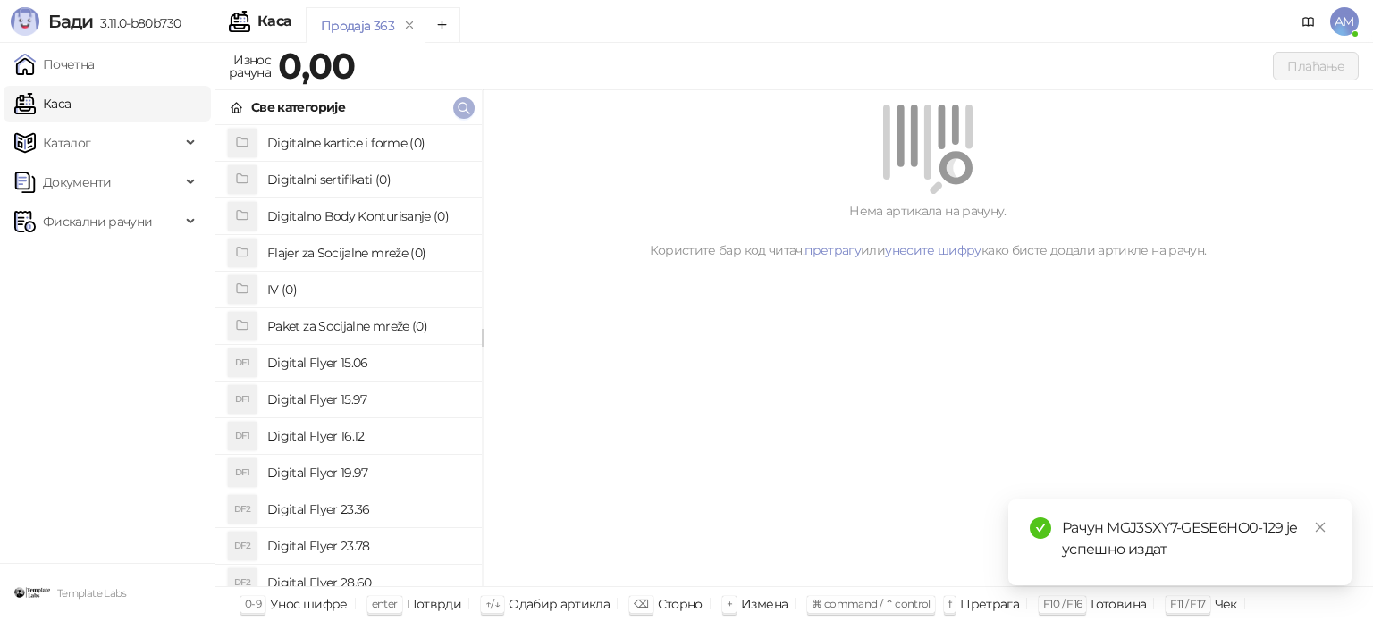
click at [463, 105] on icon "button" at bounding box center [464, 108] width 14 height 14
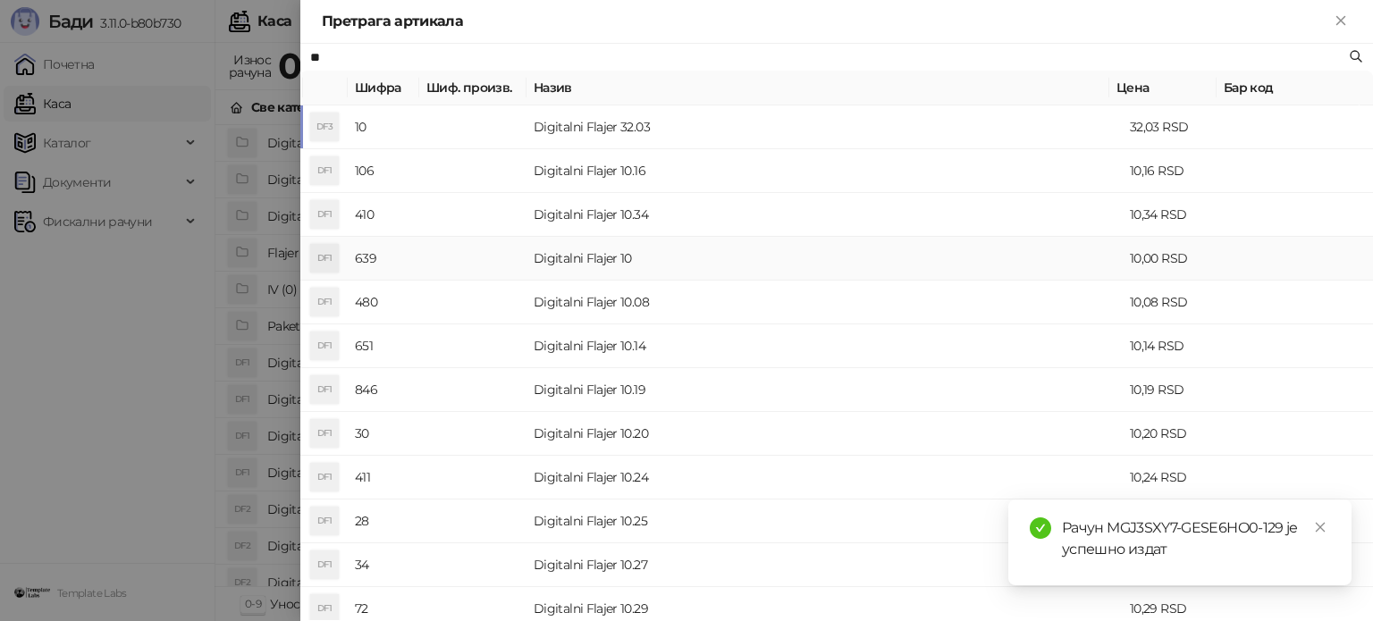
type input "**"
click at [593, 264] on td "Digitalni Flajer 10" at bounding box center [824, 259] width 596 height 44
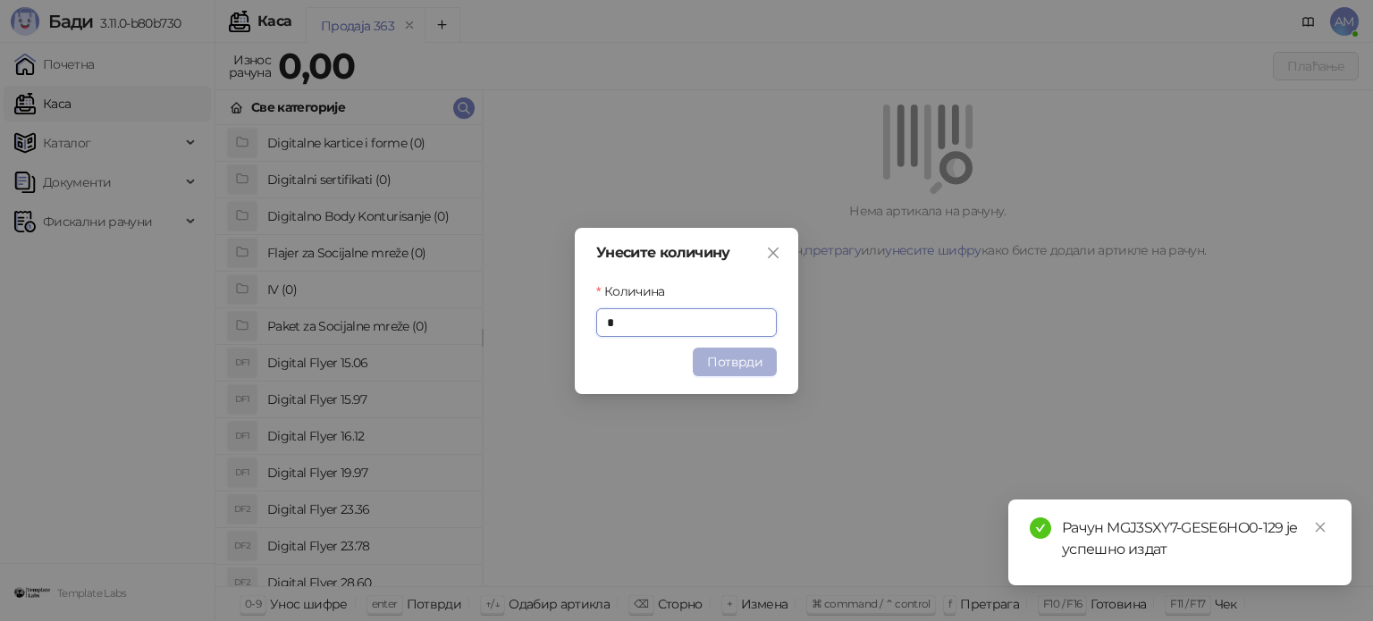
click at [740, 366] on button "Потврди" at bounding box center [735, 362] width 84 height 29
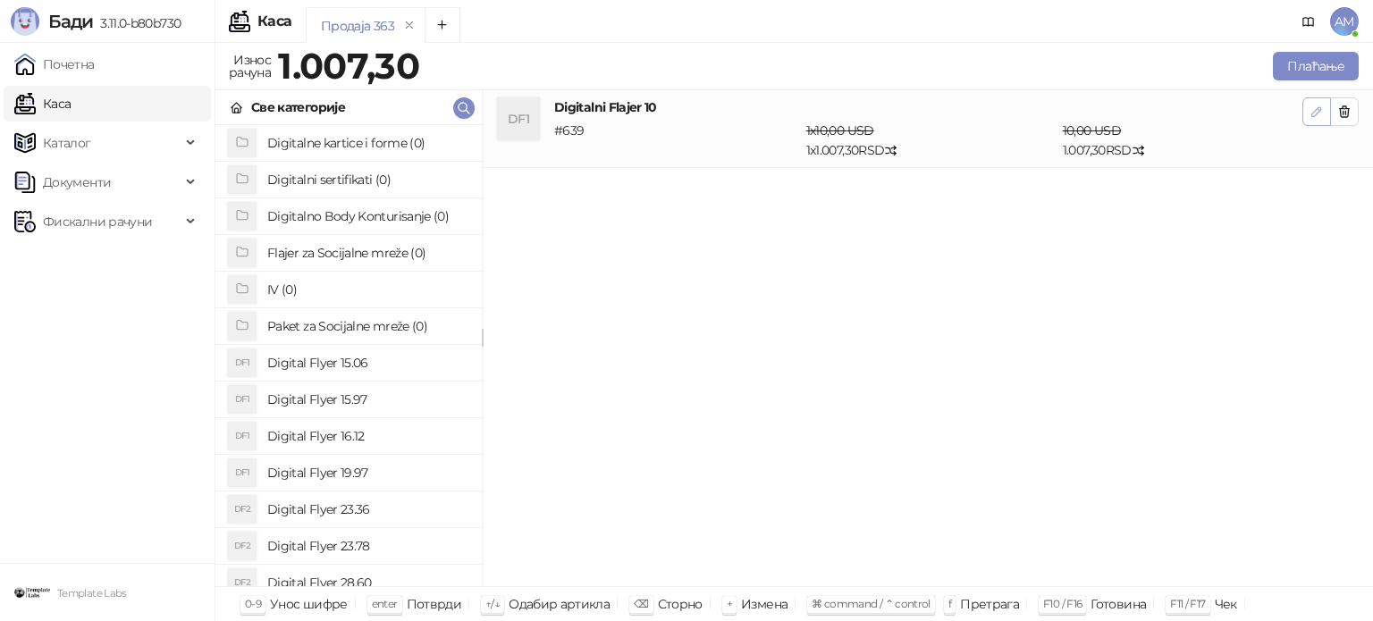
click at [1309, 110] on icon "button" at bounding box center [1316, 112] width 14 height 14
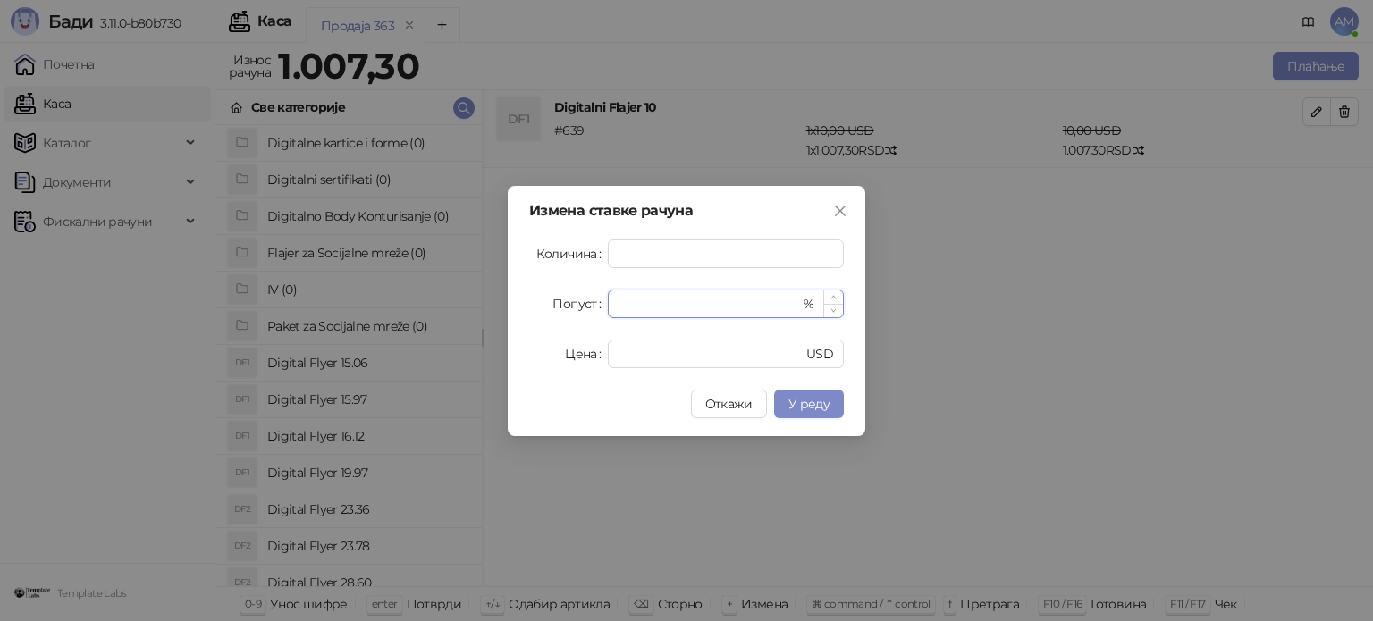
drag, startPoint x: 660, startPoint y: 304, endPoint x: 619, endPoint y: 307, distance: 40.4
click at [619, 307] on input "*" at bounding box center [708, 303] width 181 height 27
type input "**"
click at [788, 394] on button "У реду" at bounding box center [809, 404] width 70 height 29
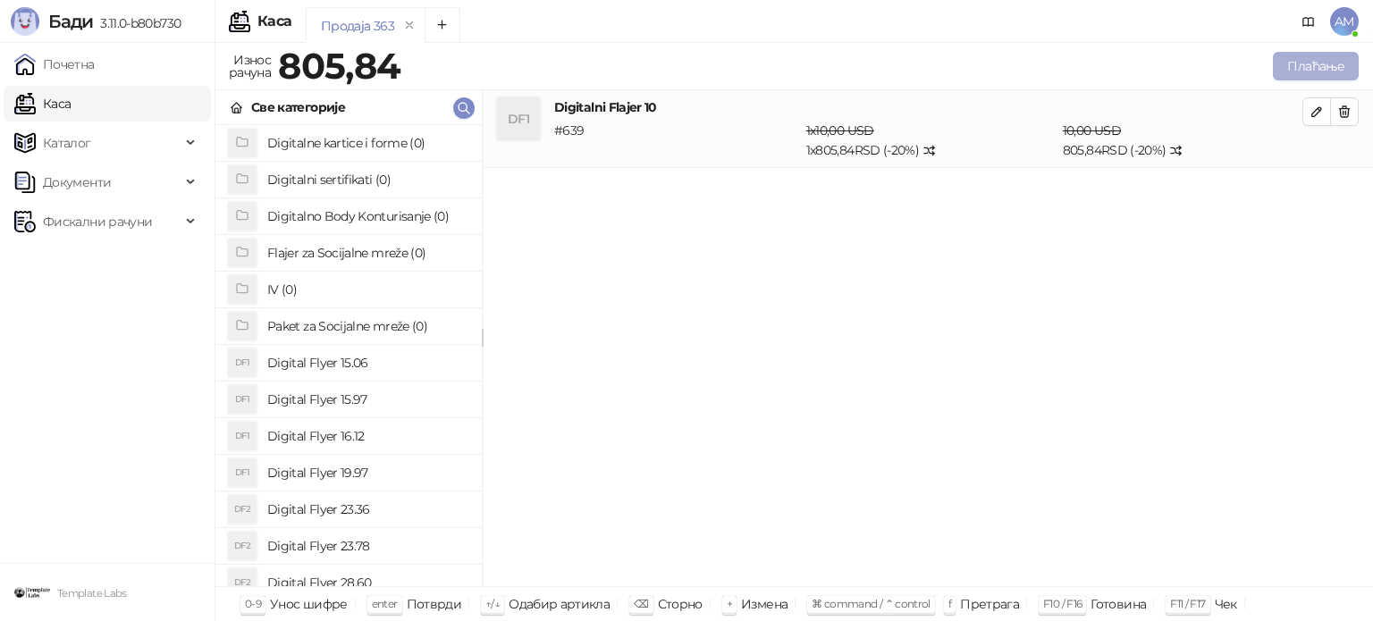
click at [1330, 74] on button "Плаћање" at bounding box center [1316, 66] width 86 height 29
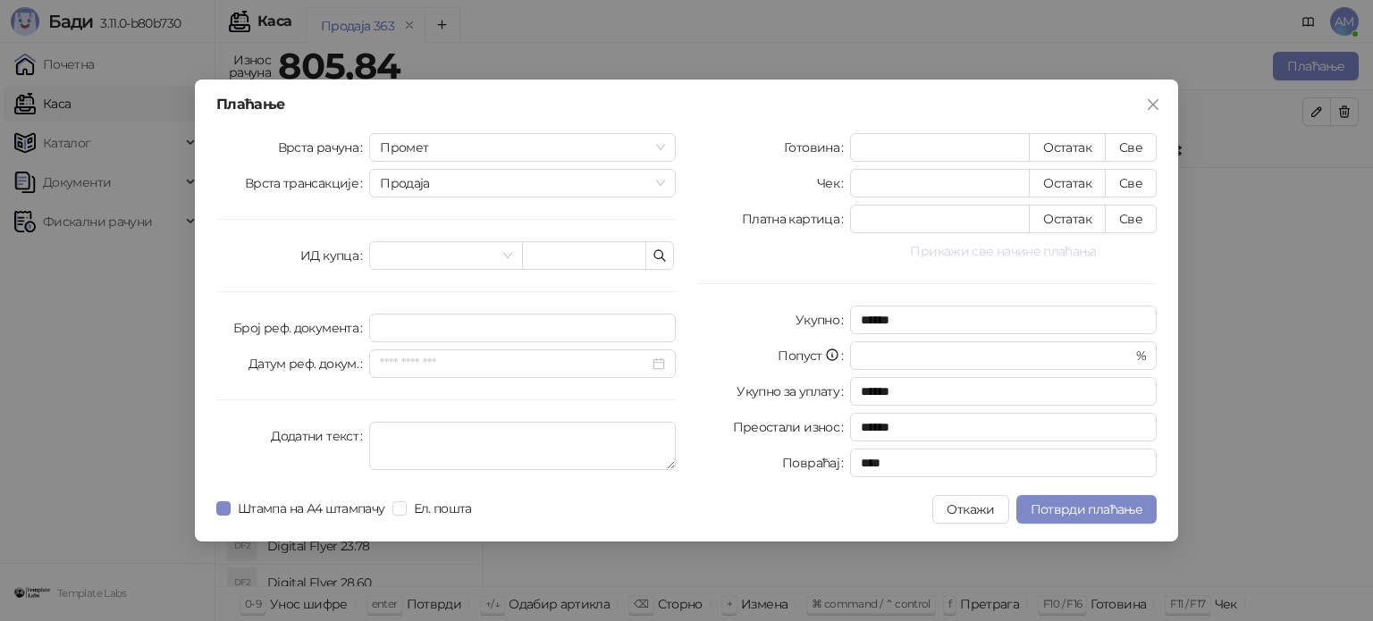
click at [983, 254] on button "Прикажи све начине плаћања" at bounding box center [1003, 250] width 307 height 21
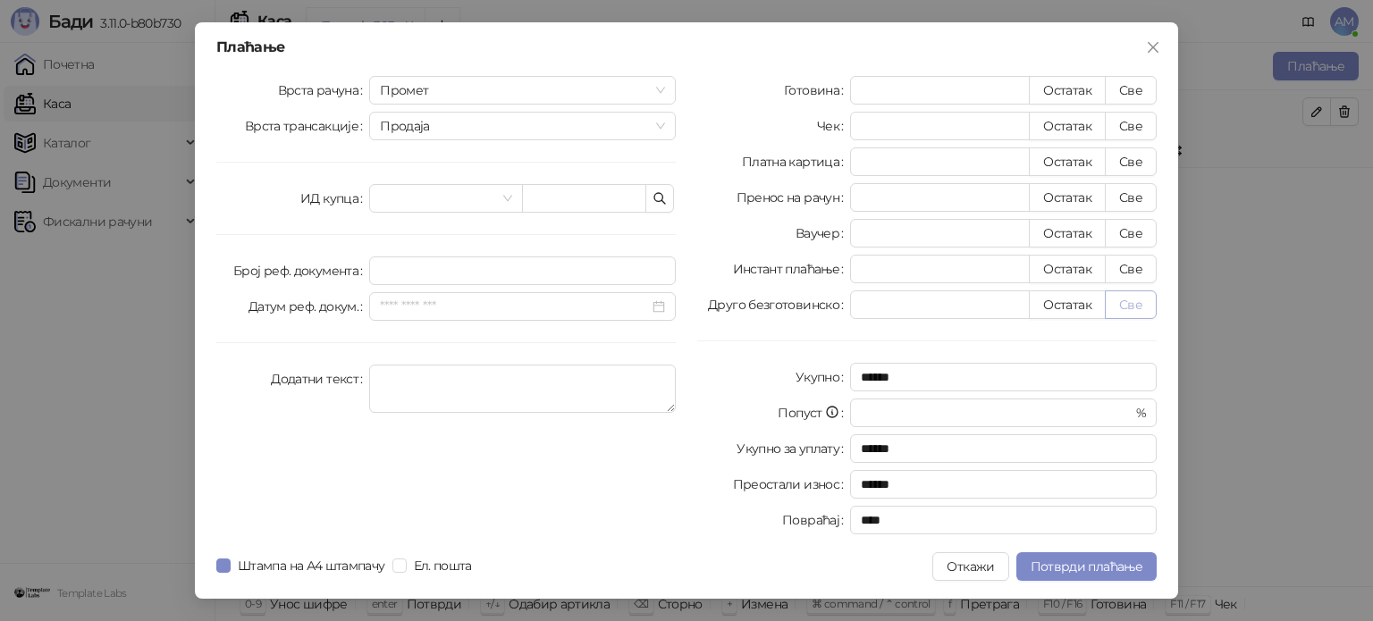
click at [1122, 303] on button "Све" at bounding box center [1131, 304] width 52 height 29
type input "******"
type input "****"
click at [1085, 567] on span "Потврди плаћање" at bounding box center [1086, 567] width 112 height 16
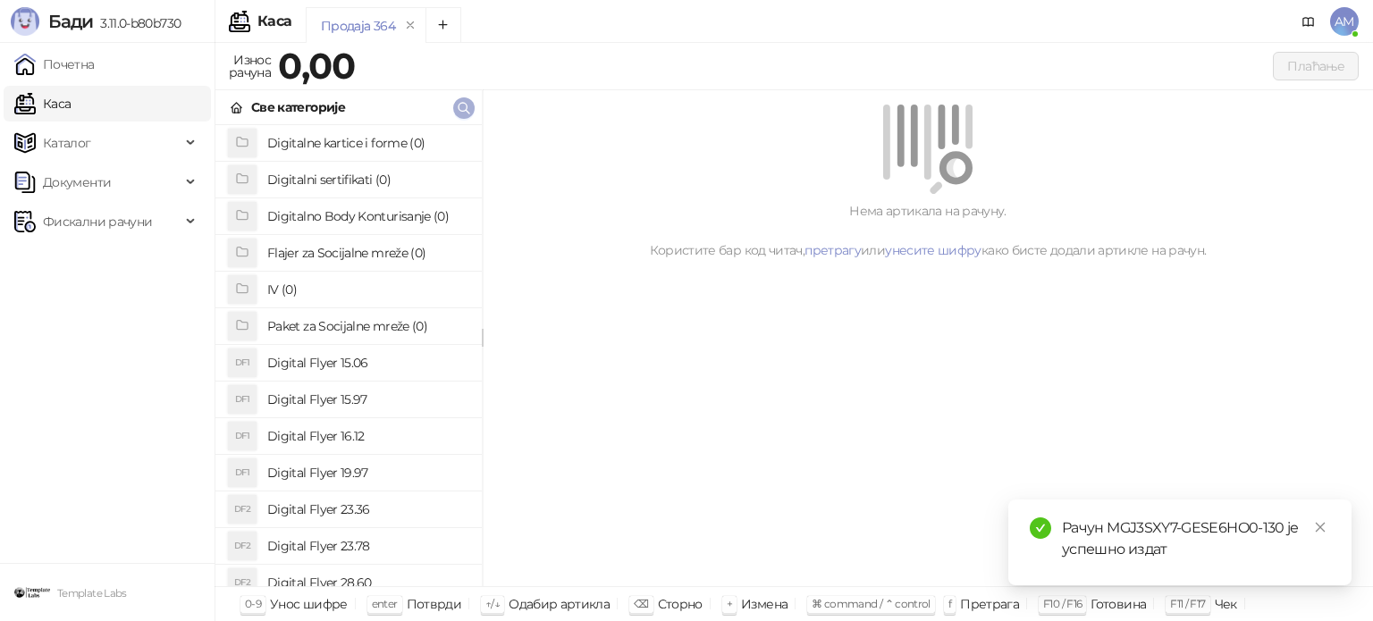
click at [459, 103] on icon "button" at bounding box center [463, 108] width 11 height 11
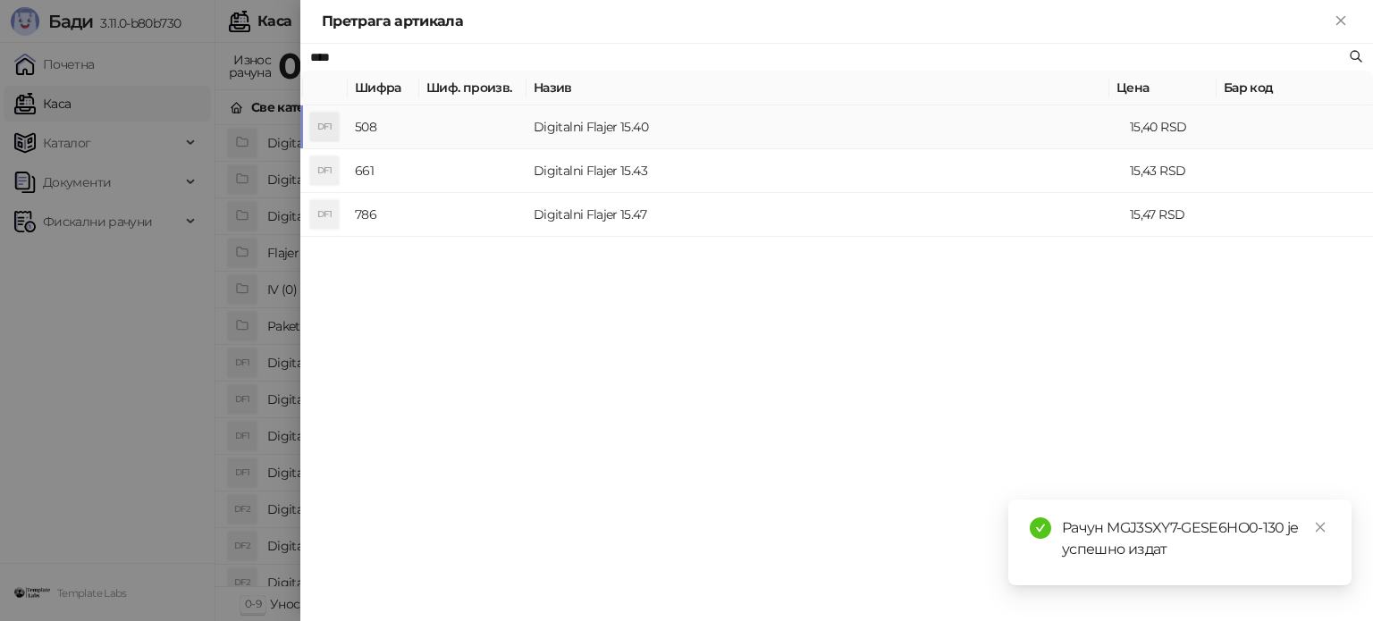
type input "****"
click at [575, 117] on td "Digitalni Flajer 15.40" at bounding box center [824, 127] width 596 height 44
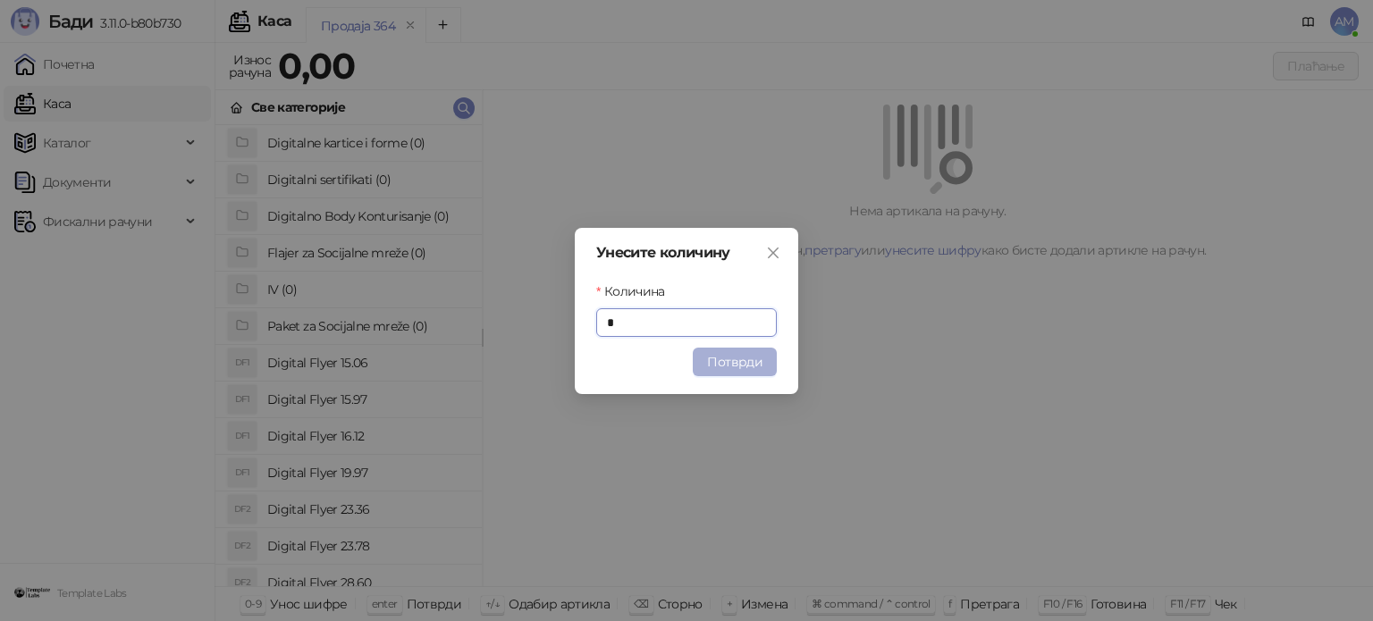
click at [722, 359] on button "Потврди" at bounding box center [735, 362] width 84 height 29
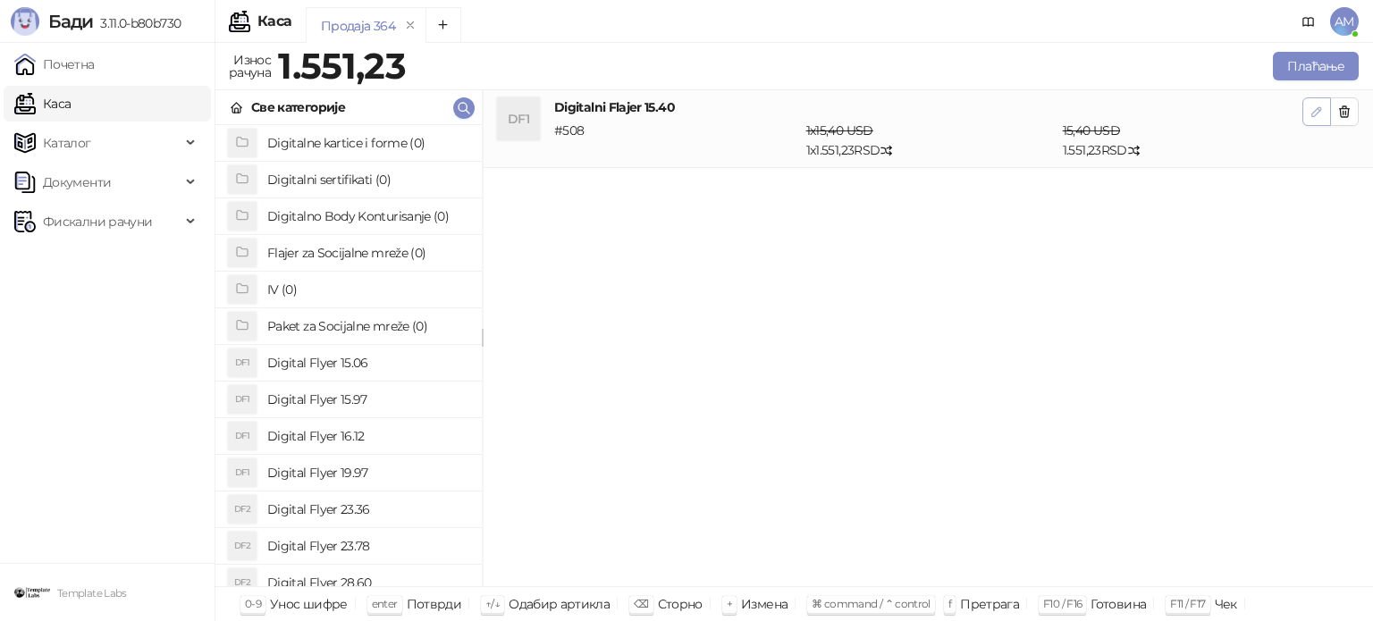
click at [1310, 114] on icon "button" at bounding box center [1316, 112] width 14 height 14
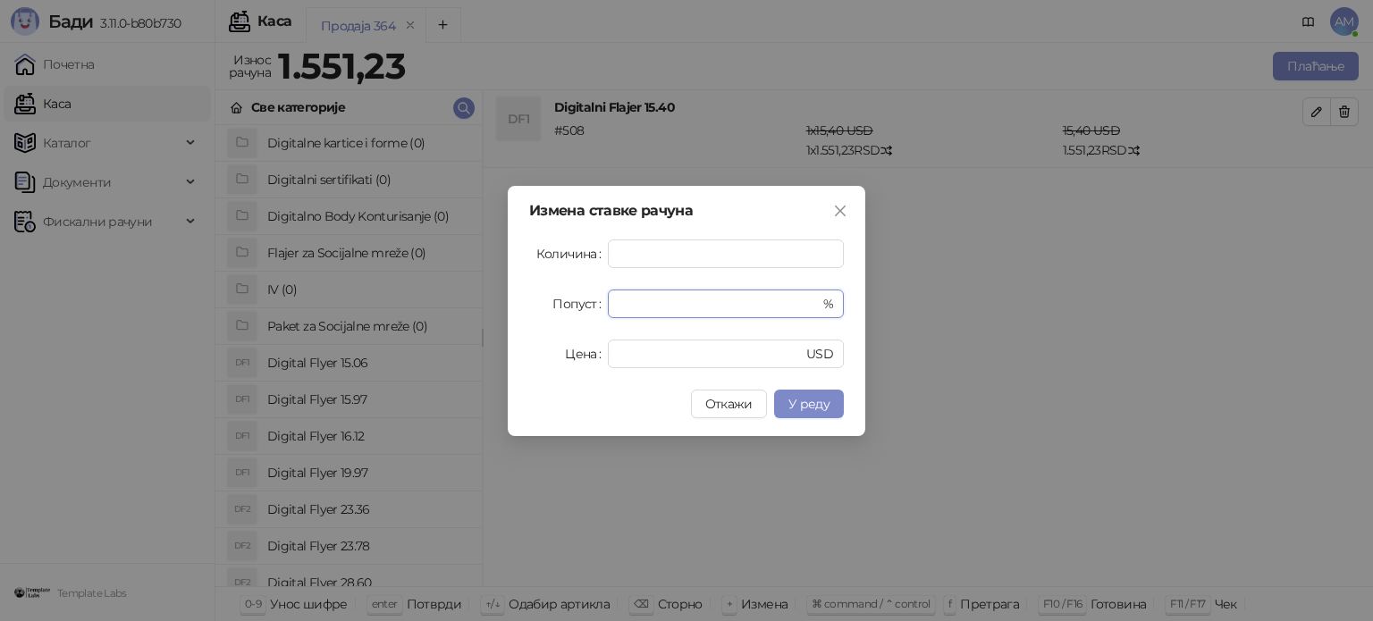
drag, startPoint x: 635, startPoint y: 306, endPoint x: 586, endPoint y: 313, distance: 48.8
click at [586, 313] on div "Попуст * %" at bounding box center [686, 304] width 315 height 29
type input "**"
click at [810, 404] on span "У реду" at bounding box center [808, 404] width 41 height 16
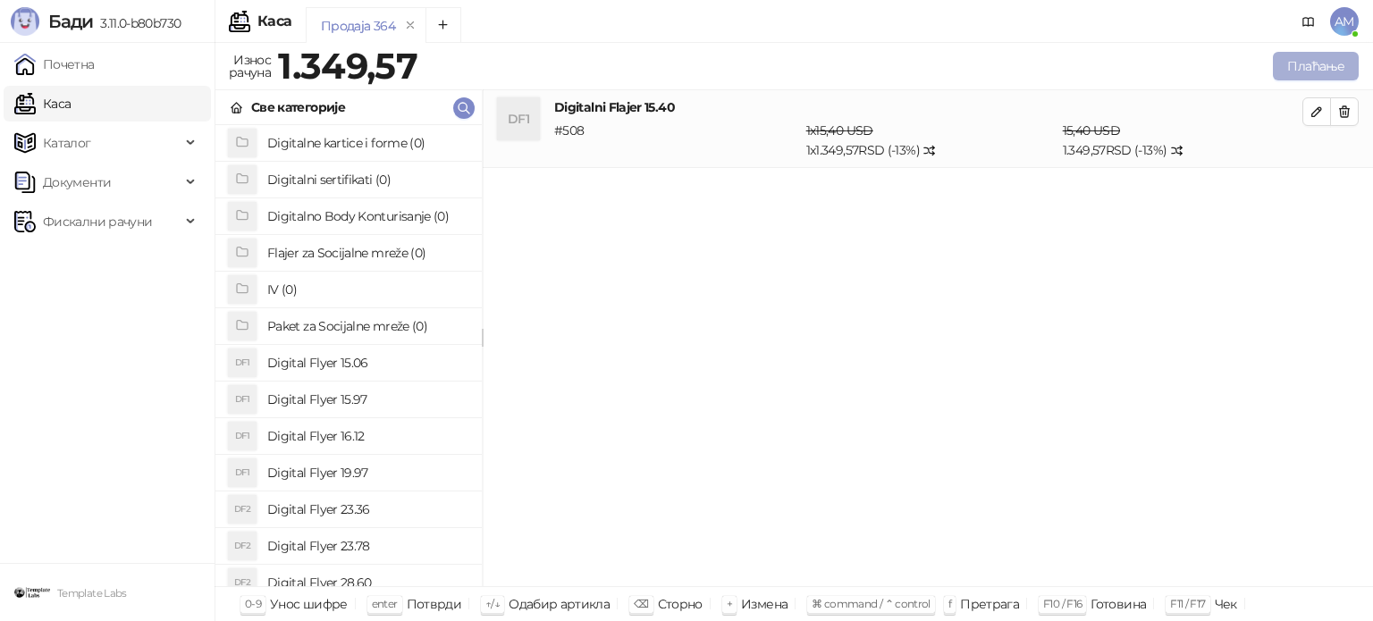
click at [1316, 57] on button "Плаћање" at bounding box center [1316, 66] width 86 height 29
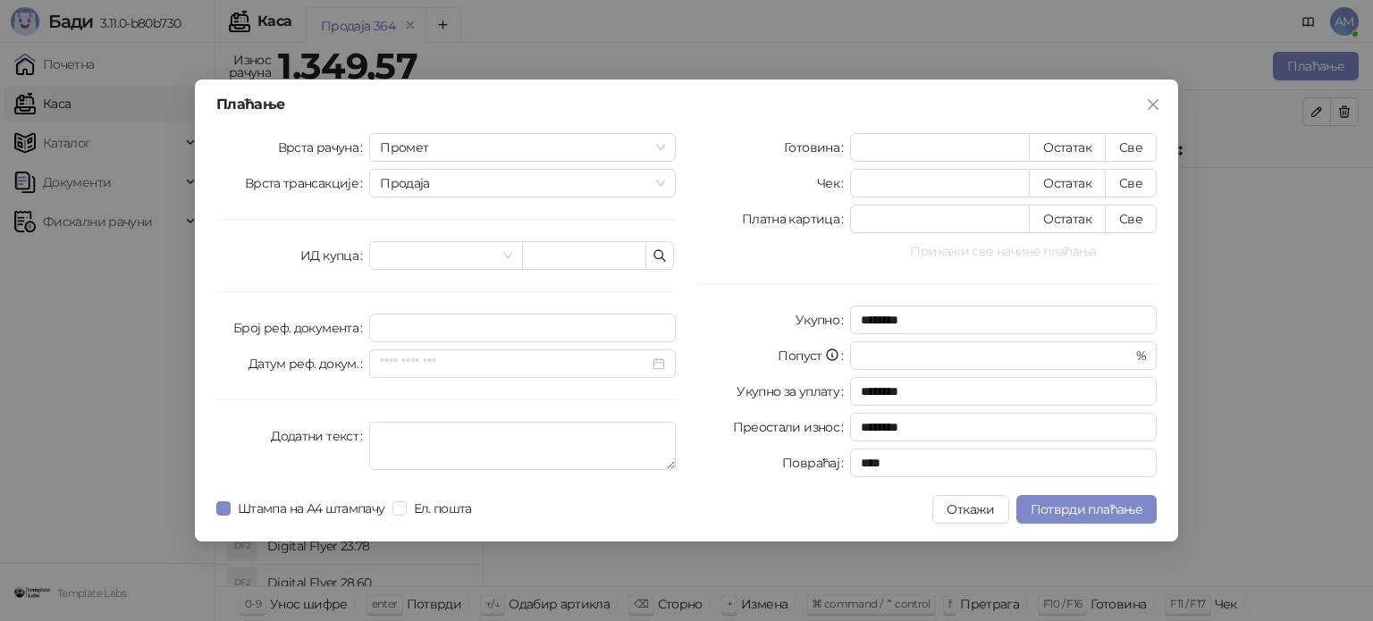
click at [947, 253] on button "Прикажи све начине плаћања" at bounding box center [1003, 250] width 307 height 21
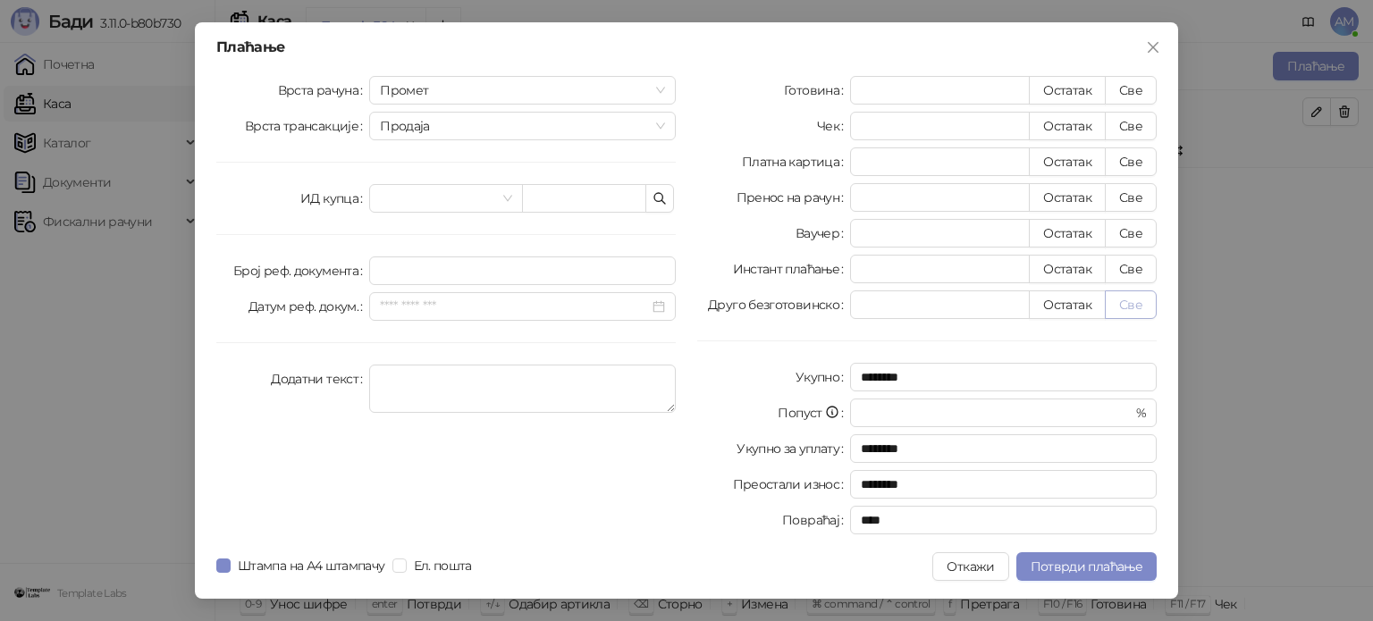
click at [1146, 307] on button "Све" at bounding box center [1131, 304] width 52 height 29
type input "*******"
type input "****"
click at [1097, 565] on span "Потврди плаћање" at bounding box center [1086, 567] width 112 height 16
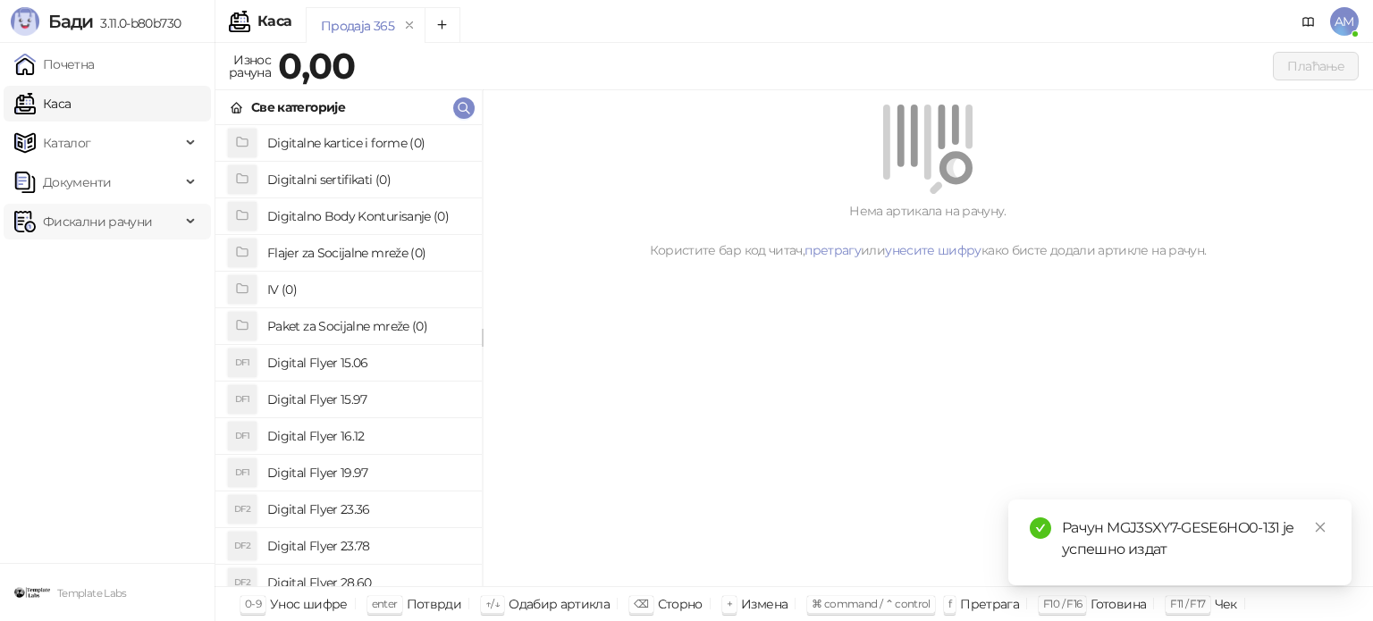
click at [63, 225] on span "Фискални рачуни" at bounding box center [97, 222] width 109 height 36
click at [116, 306] on link "По данима" at bounding box center [68, 300] width 95 height 36
